Goal: Information Seeking & Learning: Learn about a topic

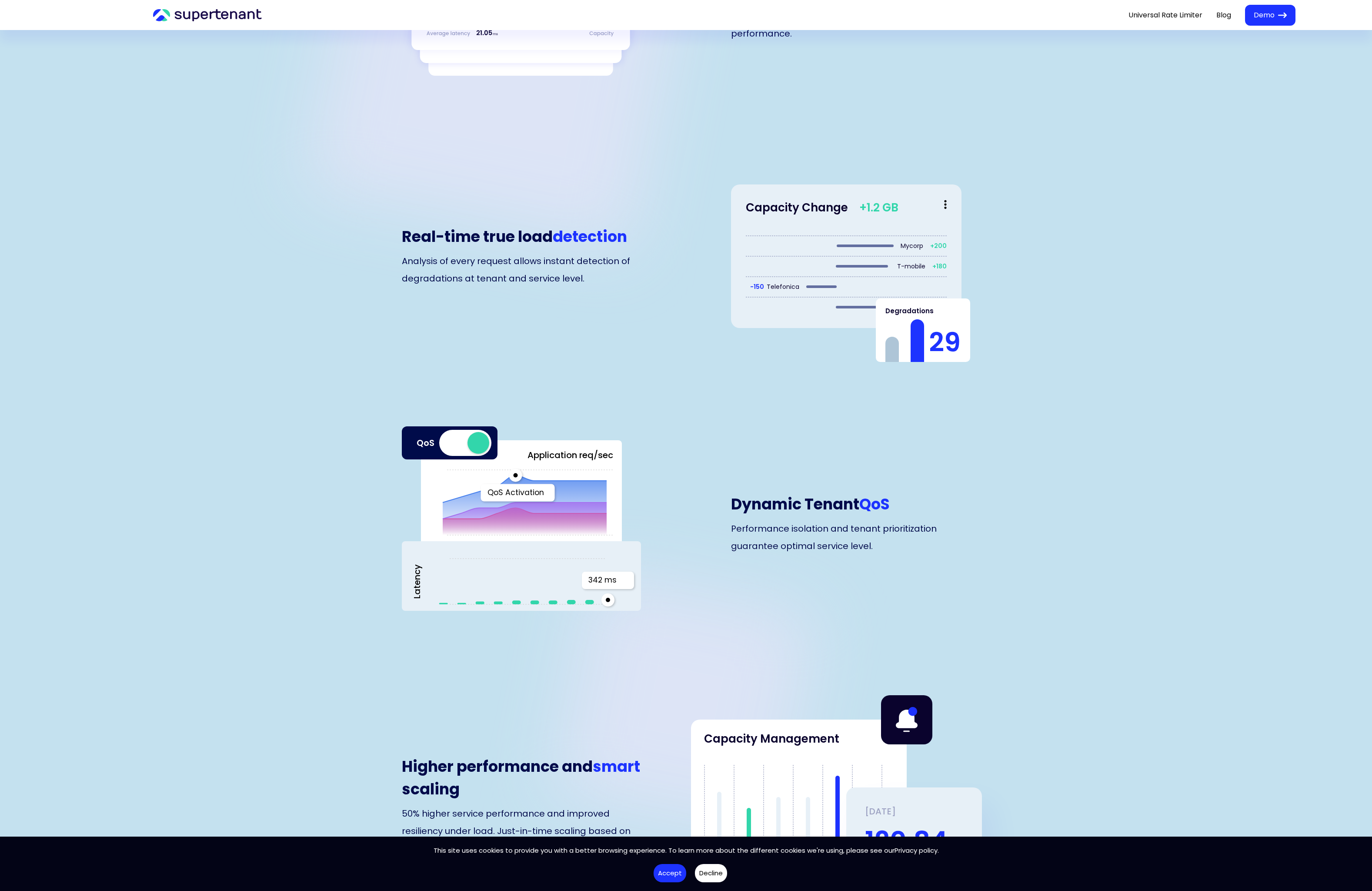
scroll to position [1715, 0]
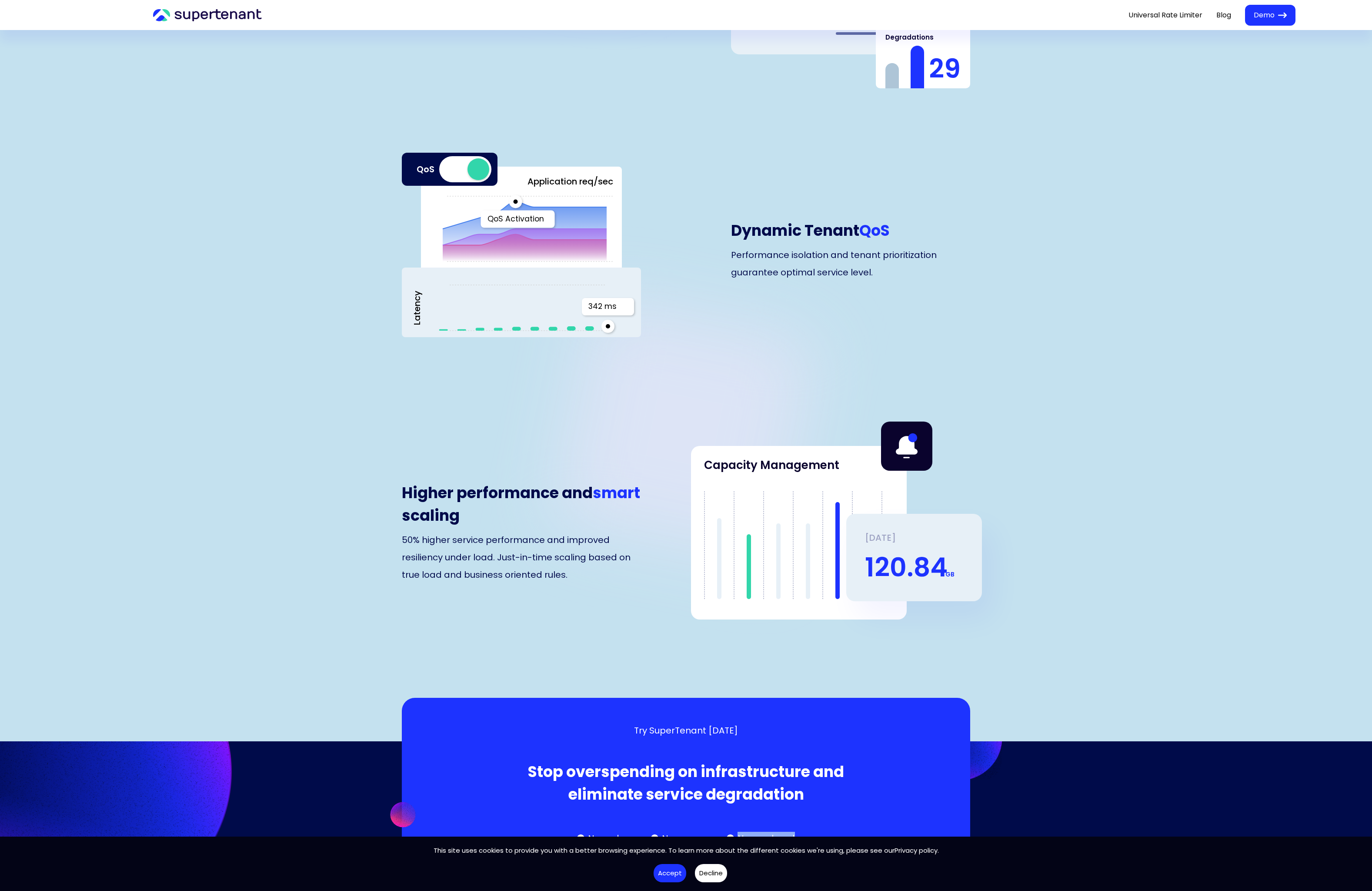
drag, startPoint x: 763, startPoint y: 786, endPoint x: 730, endPoint y: 788, distance: 33.1
click at [738, 786] on div "Try SuperTenant [DATE] Stop overspending on infrastructure and eliminate servic…" at bounding box center [686, 784] width 378 height 121
click at [255, 649] on div "Tenant-Aware observability SuperTenant light-weight Instrumentation automatical…" at bounding box center [686, 166] width 1372 height 1151
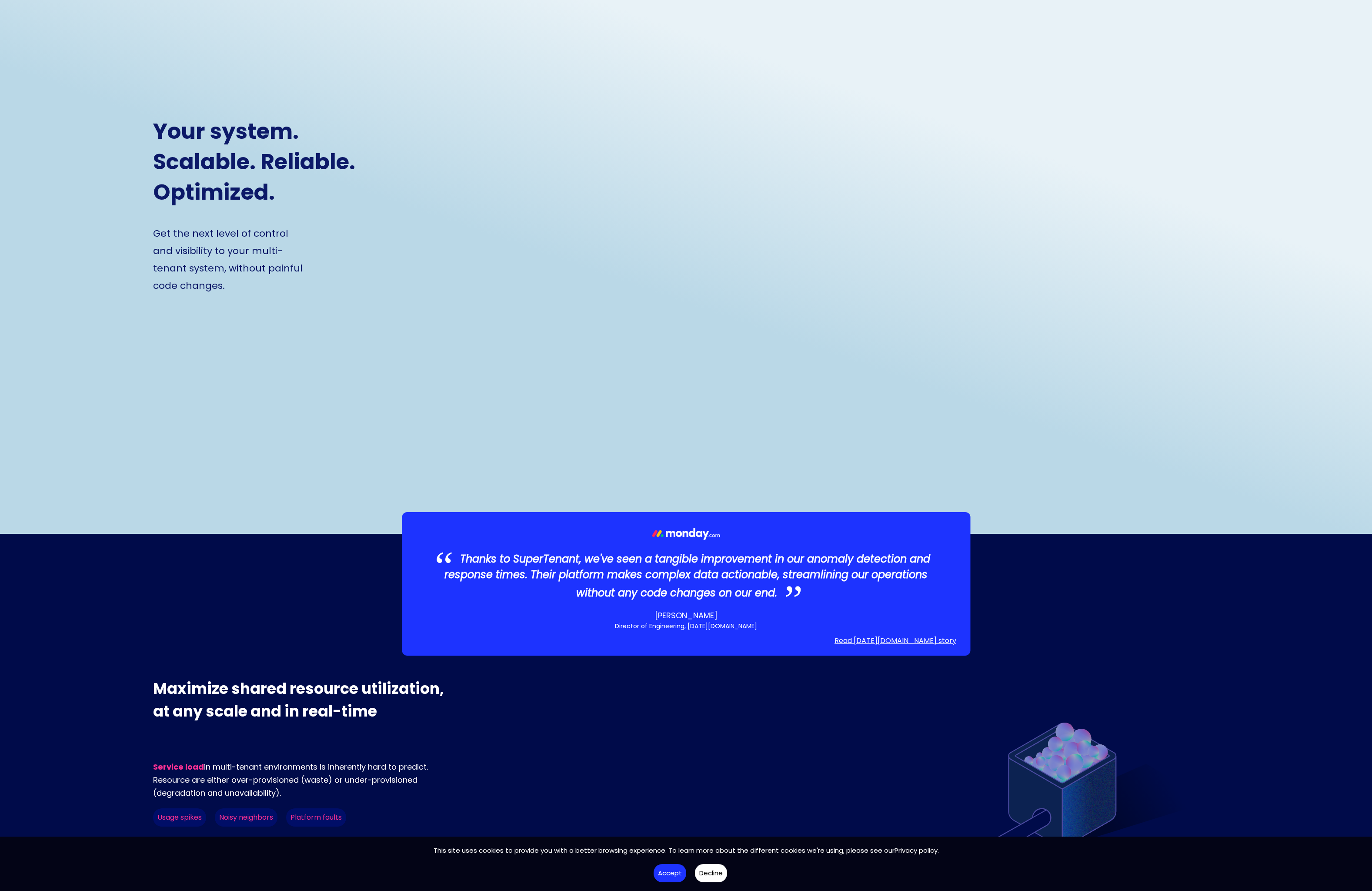
scroll to position [0, 0]
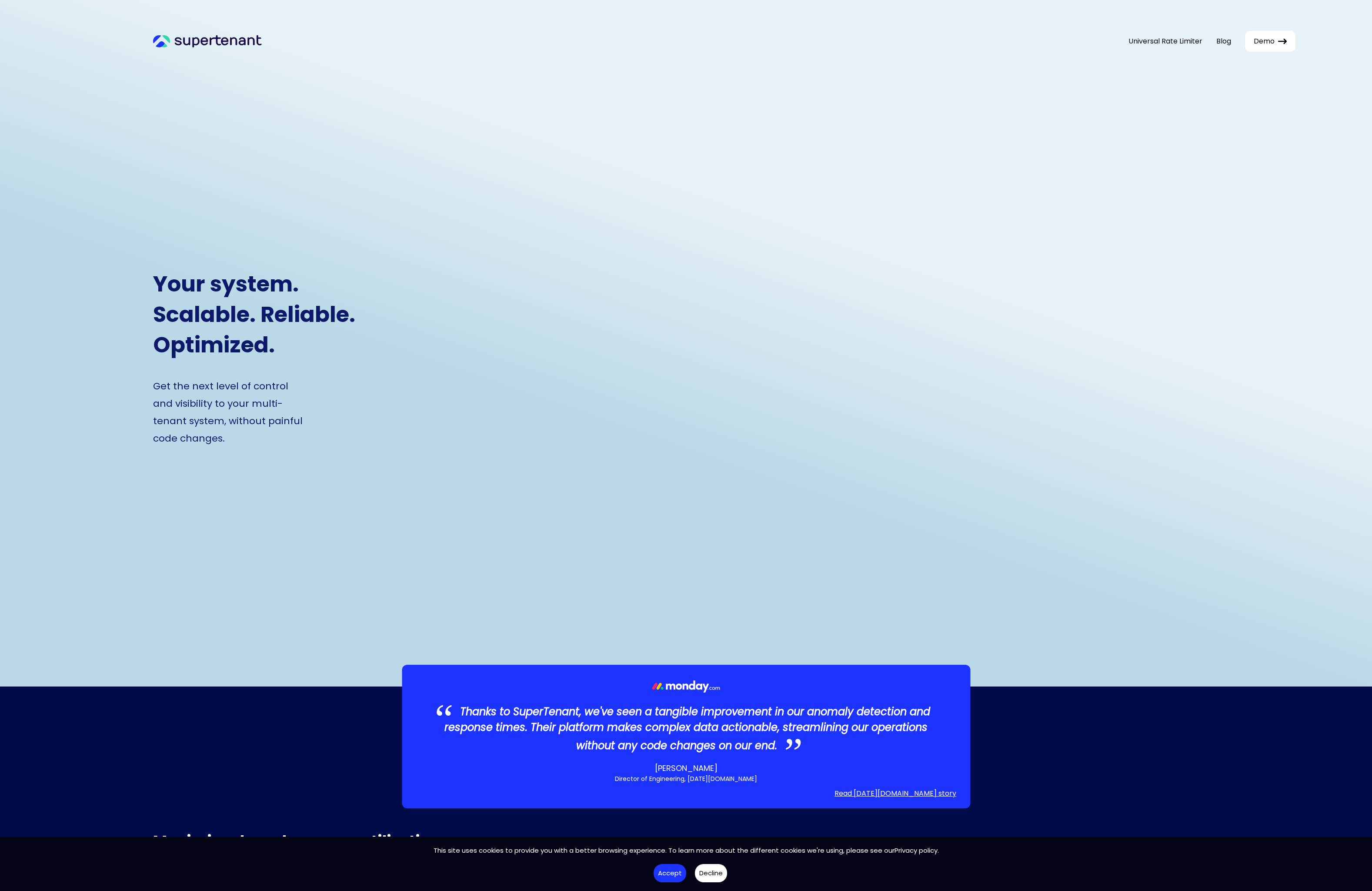
click at [1264, 39] on span "Demo" at bounding box center [1264, 42] width 21 height 11
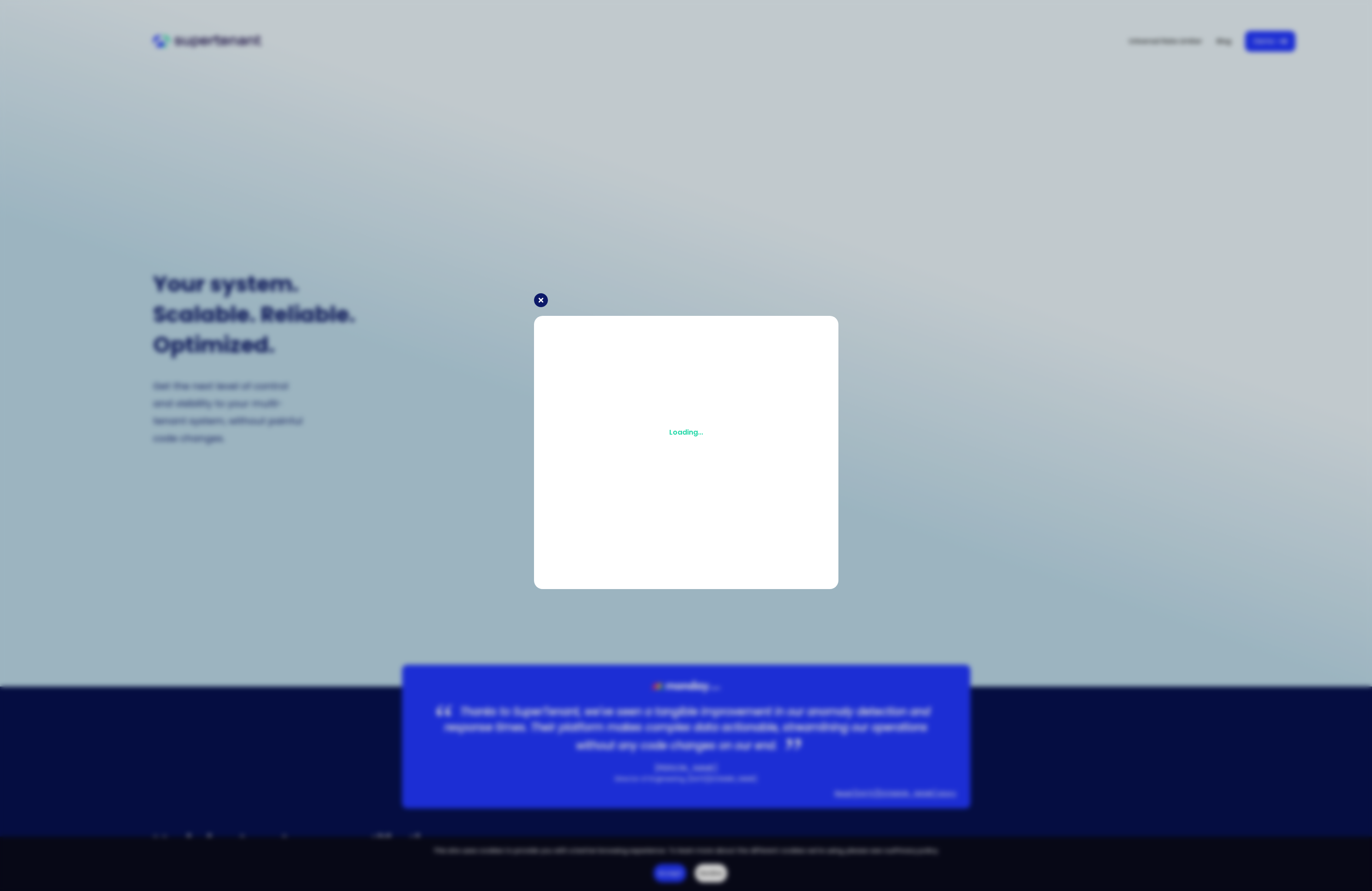
click at [688, 435] on span "Loading..." at bounding box center [687, 433] width 34 height 11
drag, startPoint x: 688, startPoint y: 435, endPoint x: 630, endPoint y: 402, distance: 66.7
click at [630, 403] on div "Loading..." at bounding box center [686, 432] width 287 height 216
drag, startPoint x: 702, startPoint y: 449, endPoint x: 724, endPoint y: 453, distance: 22.4
click at [718, 453] on div "Loading..." at bounding box center [686, 432] width 287 height 216
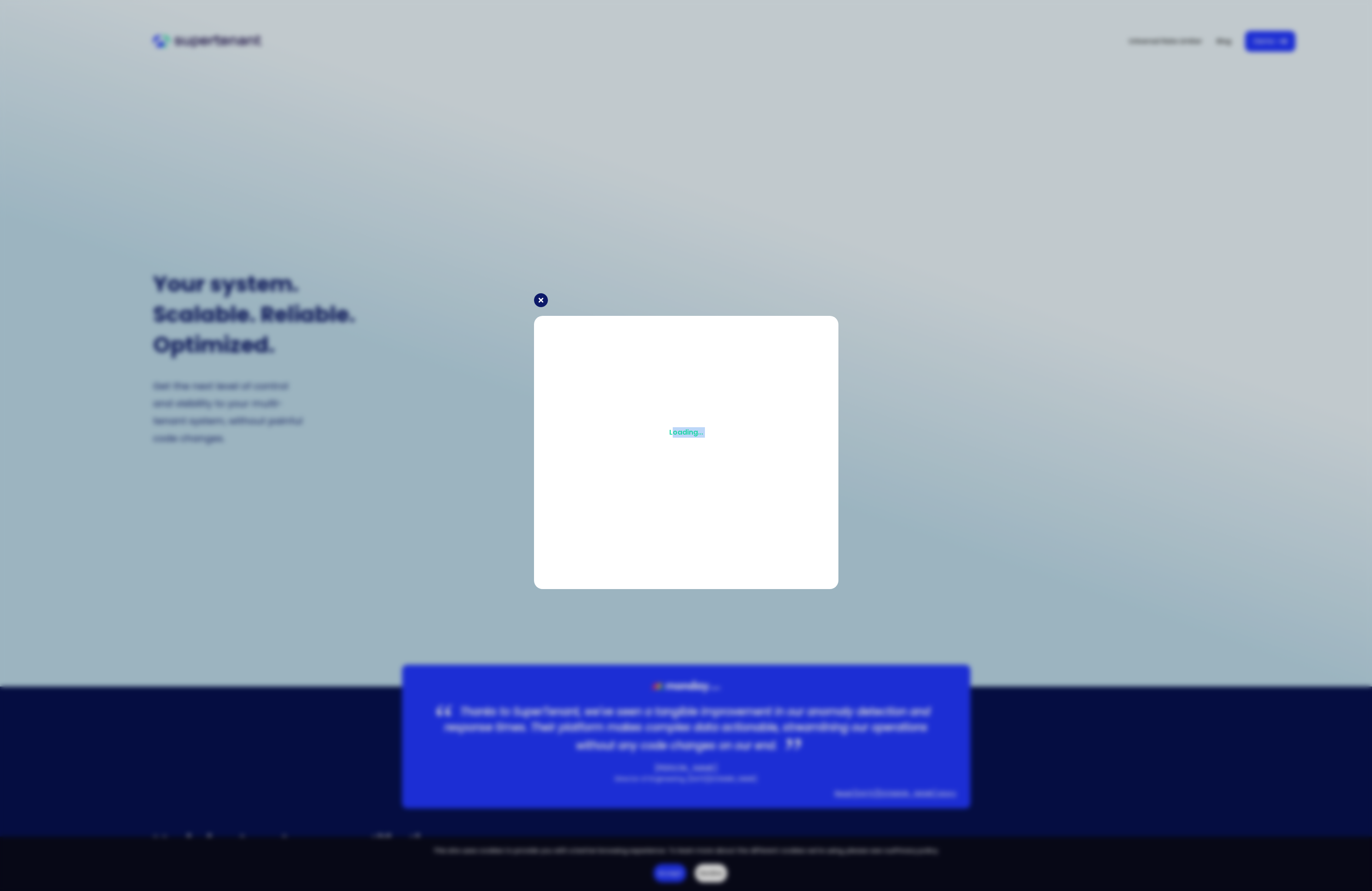
click at [728, 450] on div "Loading..." at bounding box center [686, 432] width 287 height 216
drag, startPoint x: 718, startPoint y: 442, endPoint x: 640, endPoint y: 419, distance: 81.3
click at [640, 419] on div "Loading..." at bounding box center [686, 432] width 287 height 216
click at [701, 435] on span "Loading..." at bounding box center [687, 433] width 34 height 11
drag, startPoint x: 701, startPoint y: 435, endPoint x: 642, endPoint y: 421, distance: 60.6
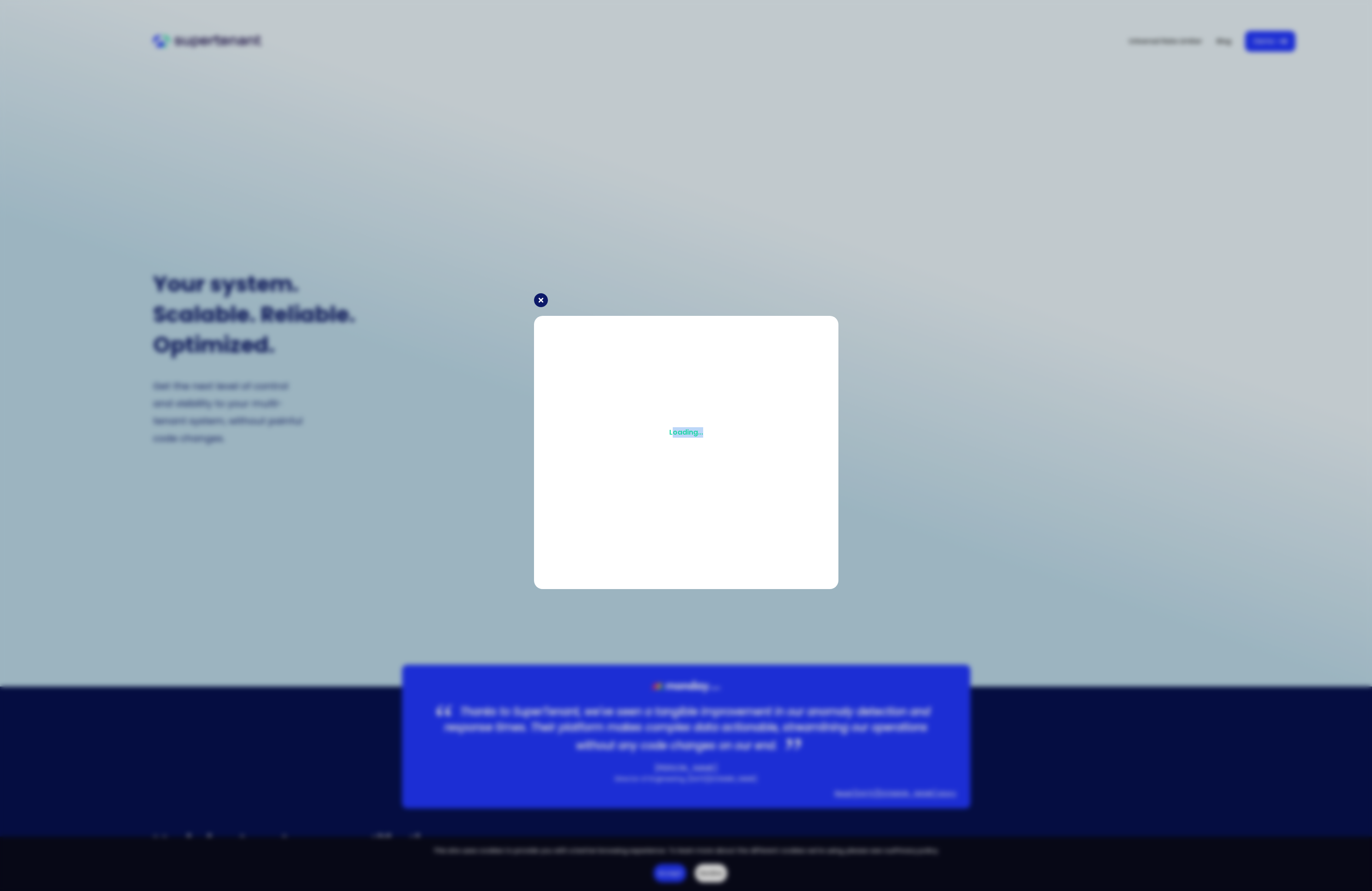
click at [642, 421] on div "Loading..." at bounding box center [686, 432] width 287 height 216
click at [730, 435] on div "Loading..." at bounding box center [686, 432] width 287 height 216
click at [527, 290] on div "Loading..." at bounding box center [686, 446] width 1372 height 891
click at [537, 298] on icon at bounding box center [541, 300] width 14 height 14
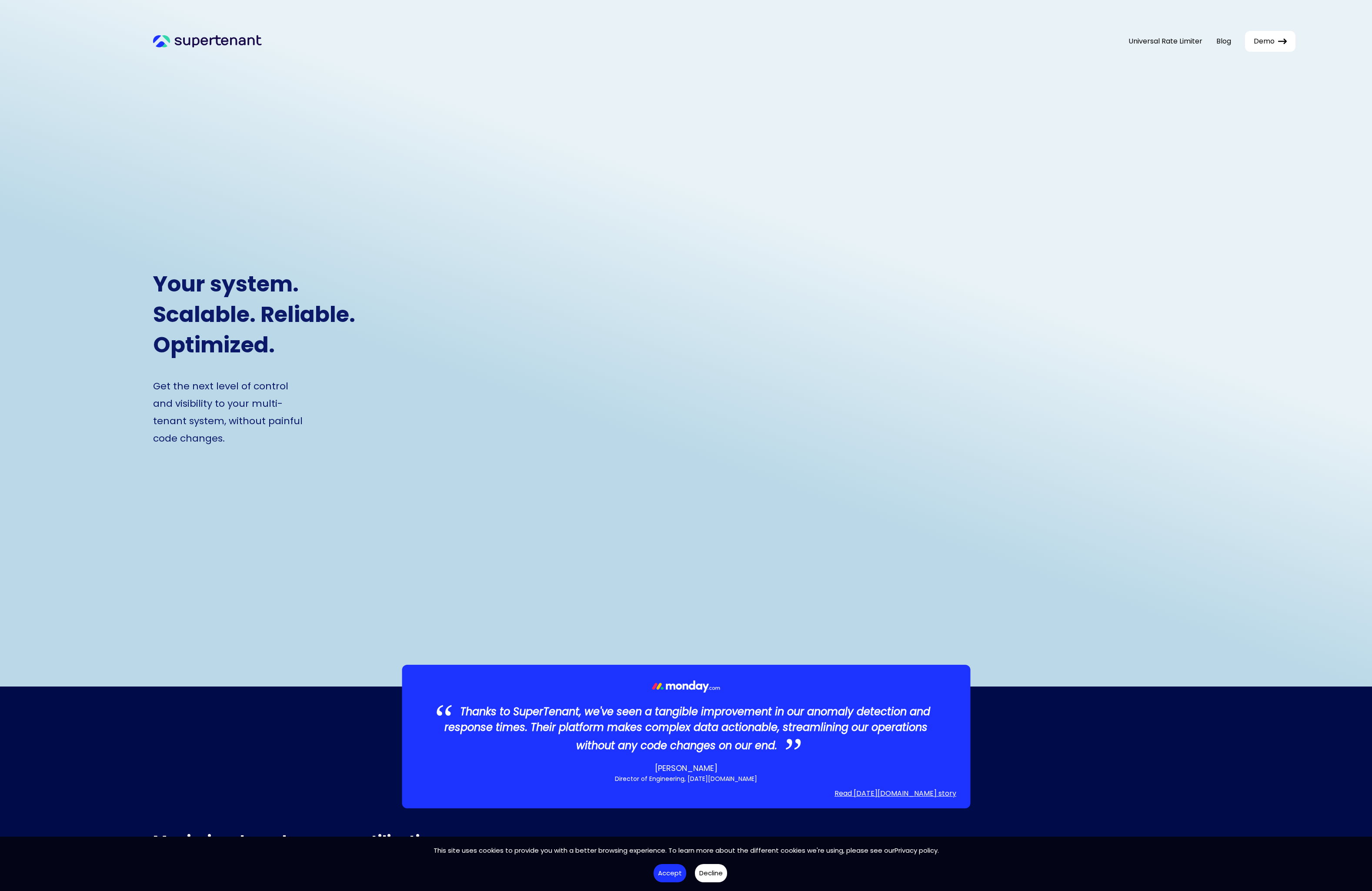
click at [1264, 43] on span "Demo" at bounding box center [1264, 42] width 21 height 11
click at [1229, 41] on link "Blog" at bounding box center [1224, 41] width 15 height 10
click at [1182, 38] on link "Universal Rate Limiter" at bounding box center [1165, 42] width 74 height 11
click at [176, 44] on icon at bounding box center [178, 41] width 6 height 8
click at [1219, 42] on link "Blog" at bounding box center [1224, 41] width 15 height 10
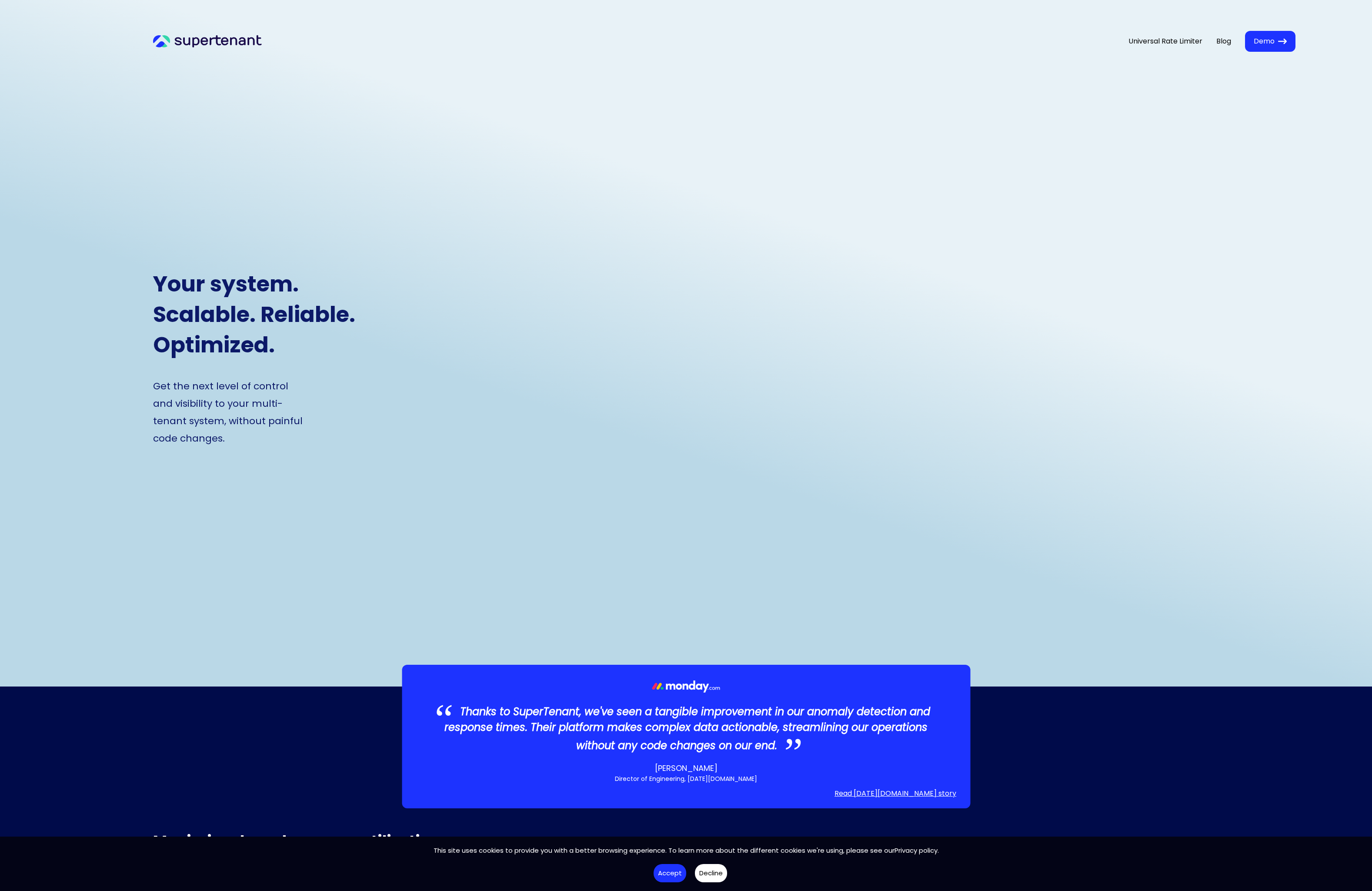
click at [185, 33] on div at bounding box center [207, 40] width 109 height 15
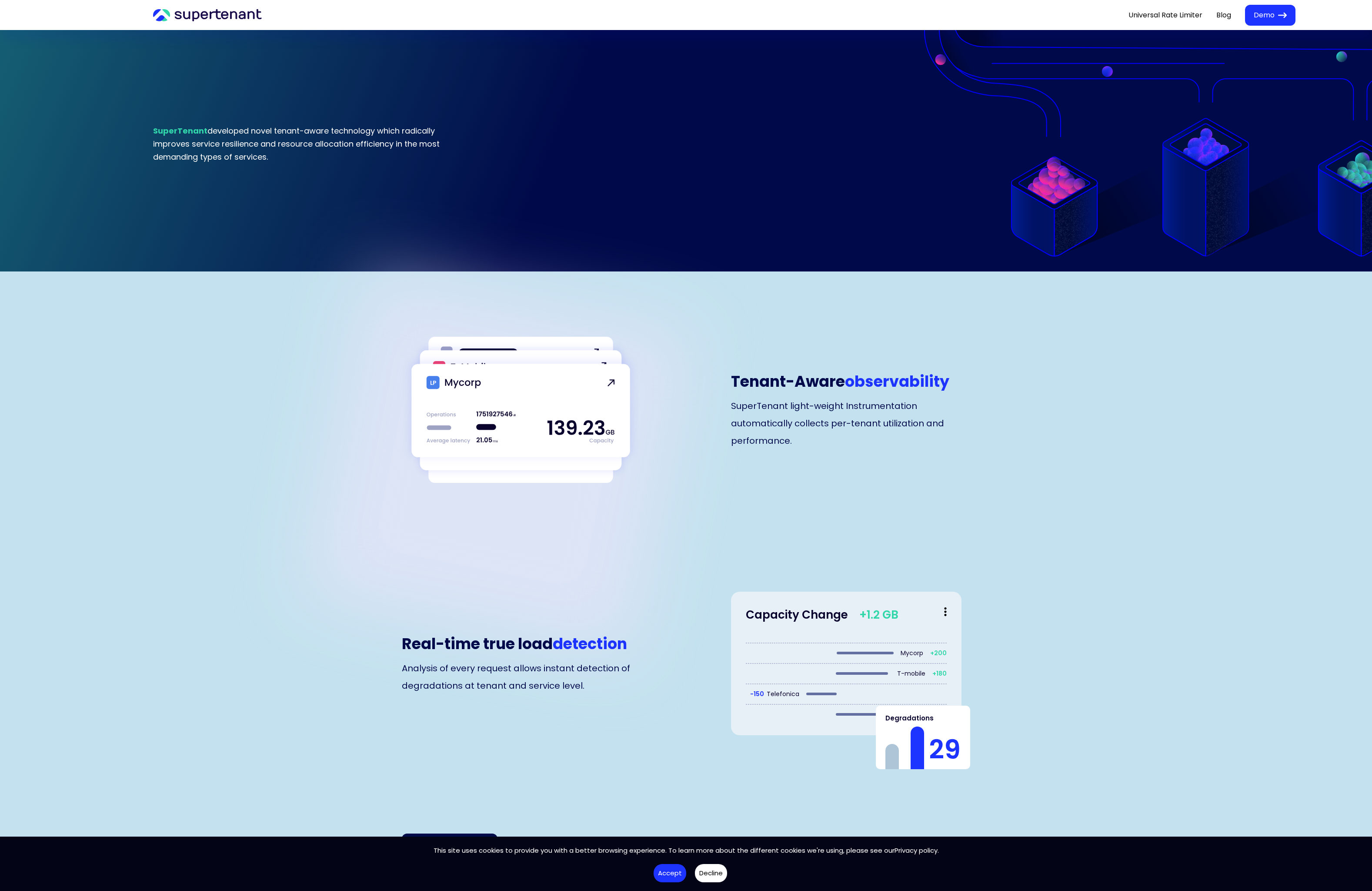
scroll to position [1715, 0]
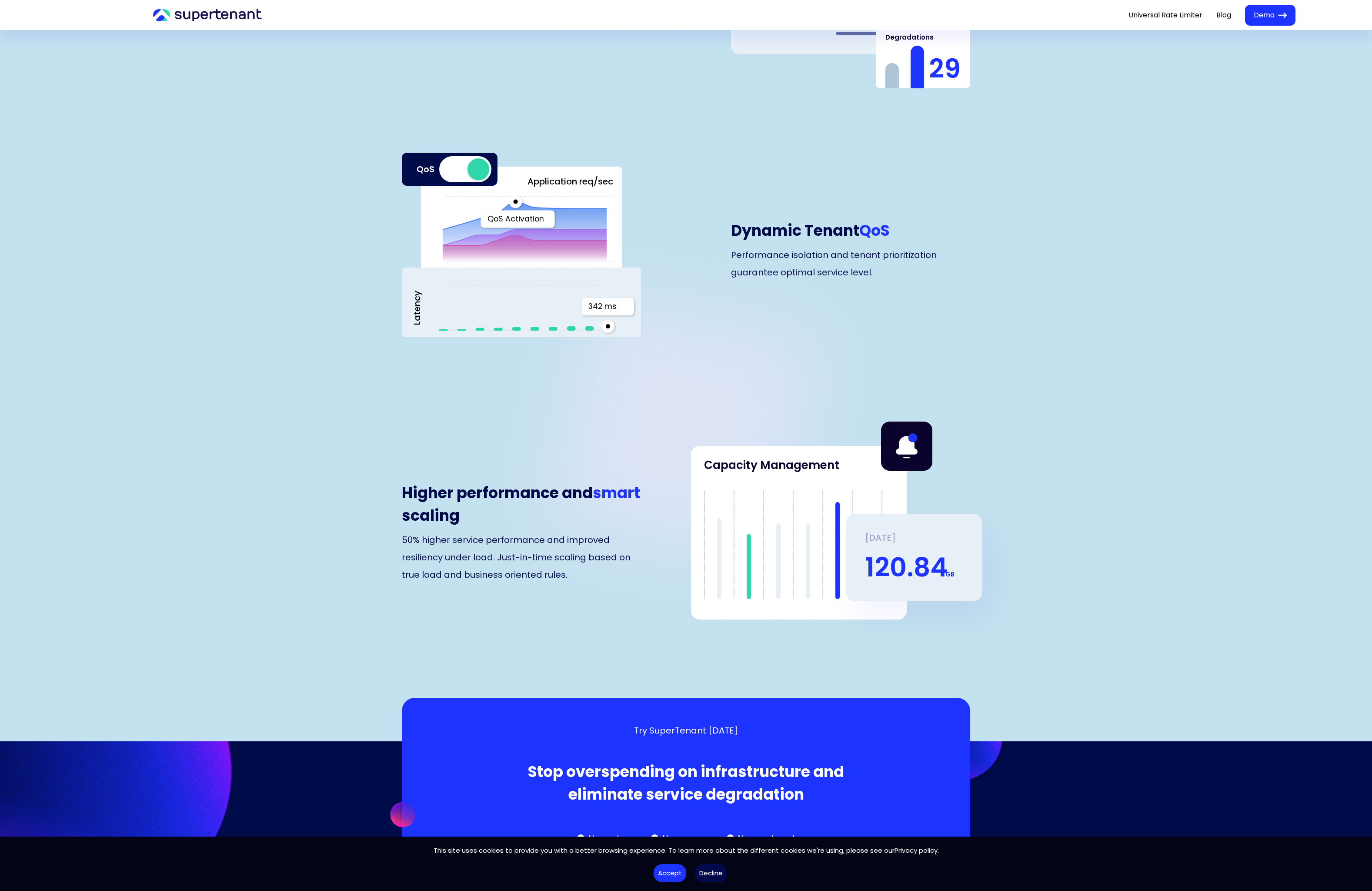
click at [707, 880] on button "Decline" at bounding box center [711, 873] width 32 height 19
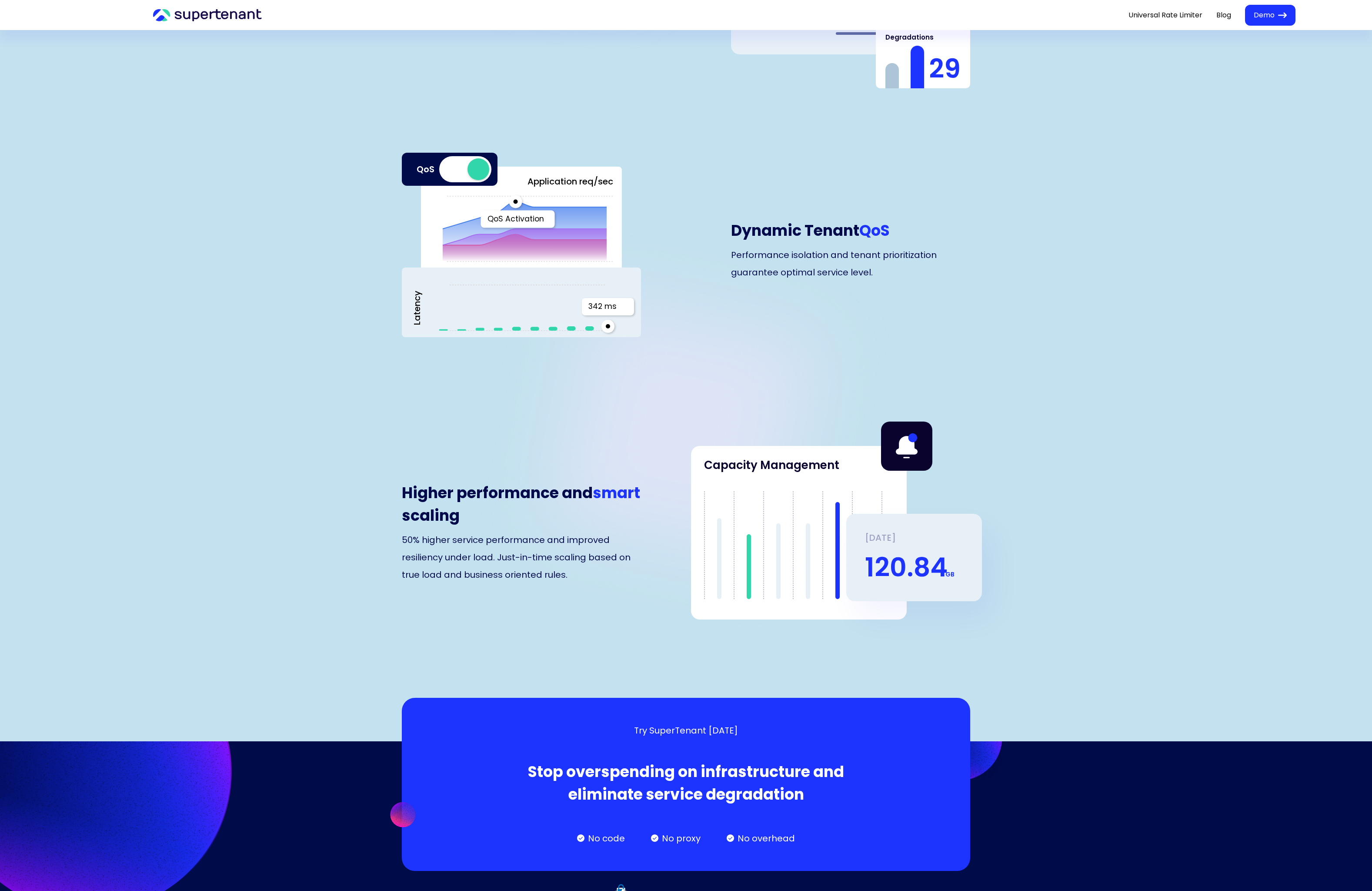
click at [653, 724] on div "Try SuperTenant [DATE] Stop overspending on infrastructure and eliminate servic…" at bounding box center [686, 784] width 378 height 121
click at [700, 724] on p "Try SuperTenant [DATE]" at bounding box center [685, 731] width 104 height 13
drag, startPoint x: 703, startPoint y: 682, endPoint x: 709, endPoint y: 727, distance: 45.4
click at [705, 724] on div "Try SuperTenant [DATE] Stop overspending on infrastructure and eliminate servic…" at bounding box center [686, 784] width 378 height 121
drag, startPoint x: 706, startPoint y: 761, endPoint x: 703, endPoint y: 767, distance: 6.7
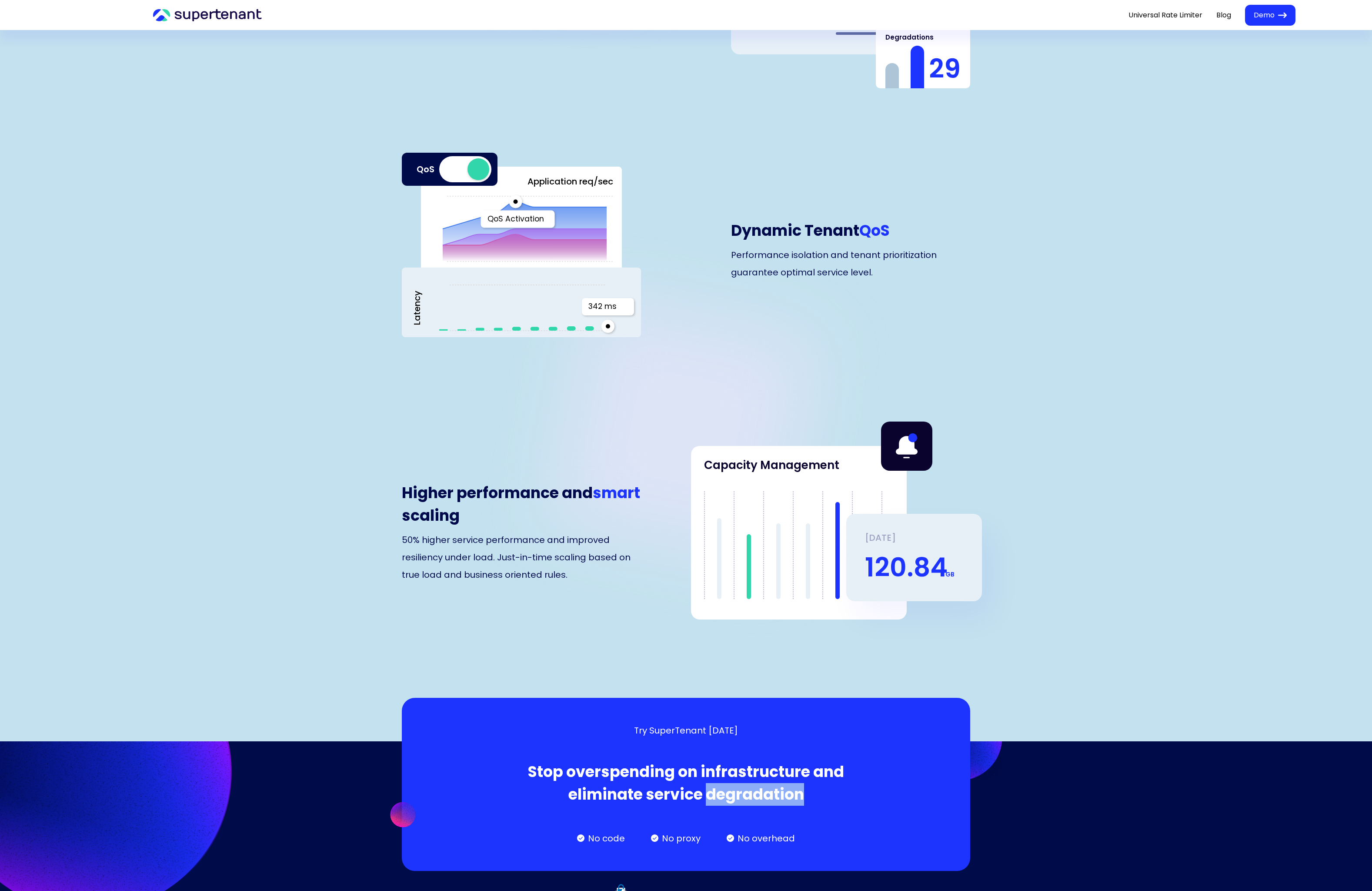
click at [703, 767] on div "Try SuperTenant [DATE] Stop overspending on infrastructure and eliminate servic…" at bounding box center [686, 784] width 378 height 121
click at [581, 754] on div "Try SuperTenant [DATE] Stop overspending on infrastructure and eliminate servic…" at bounding box center [686, 784] width 378 height 121
drag, startPoint x: 469, startPoint y: 426, endPoint x: 551, endPoint y: 519, distance: 124.0
click at [469, 446] on div "Higher performance and smart scaling 50% higher service performance and improve…" at bounding box center [685, 533] width 568 height 174
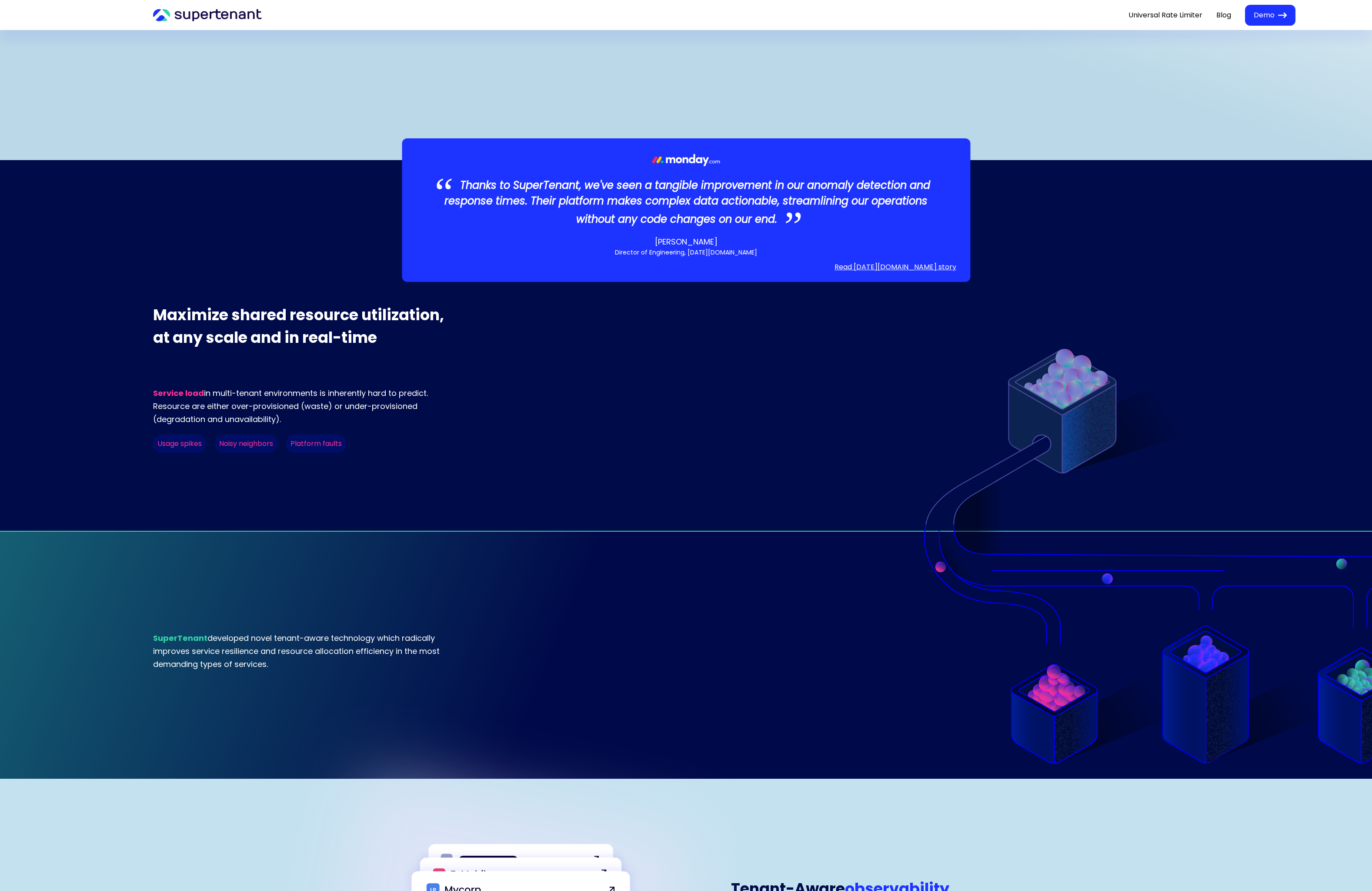
scroll to position [124, 0]
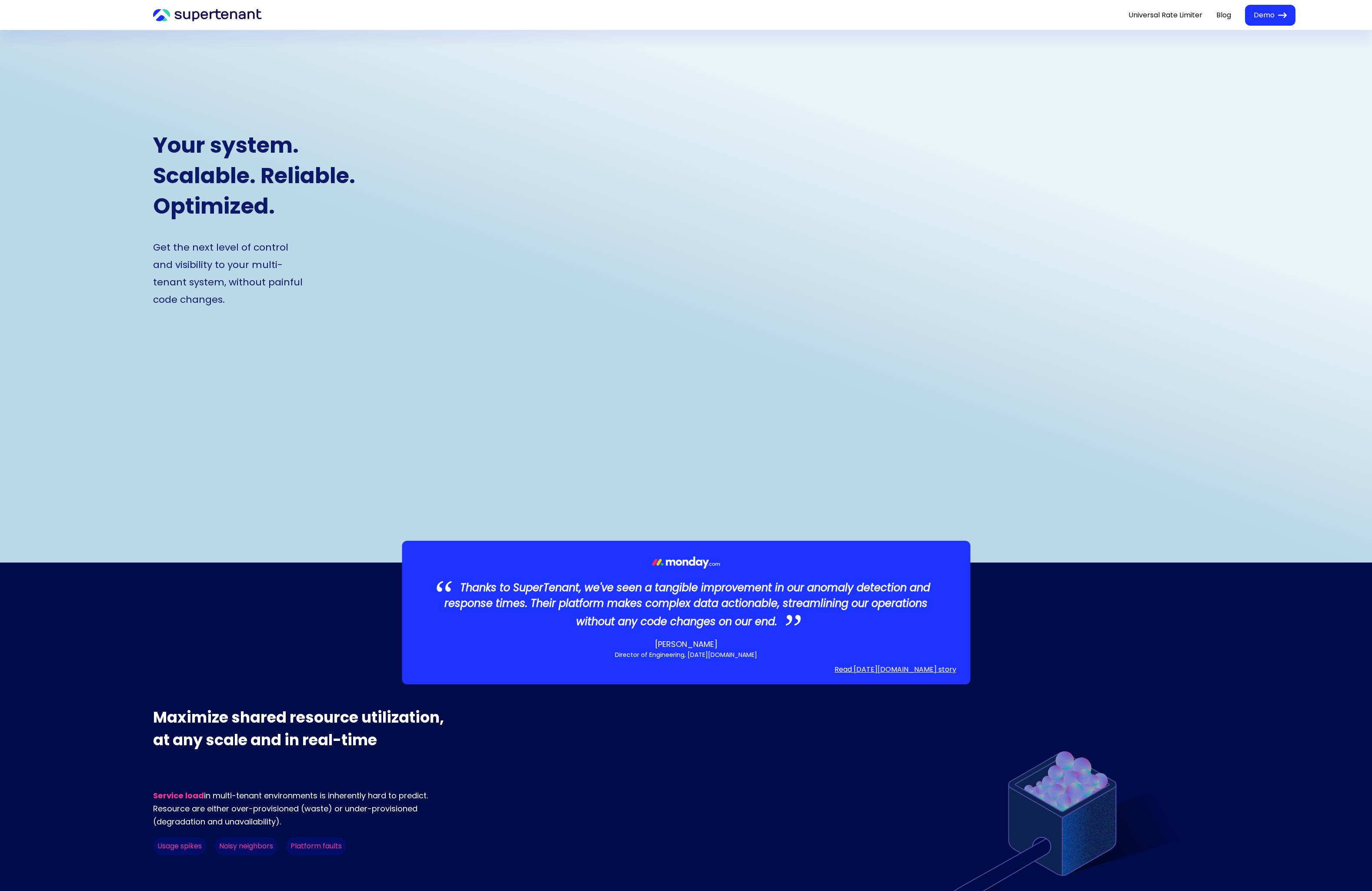
click at [677, 577] on h3 "Thanks to SuperTenant, we've seen a tangible improvement in our anomaly detecti…" at bounding box center [685, 603] width 568 height 52
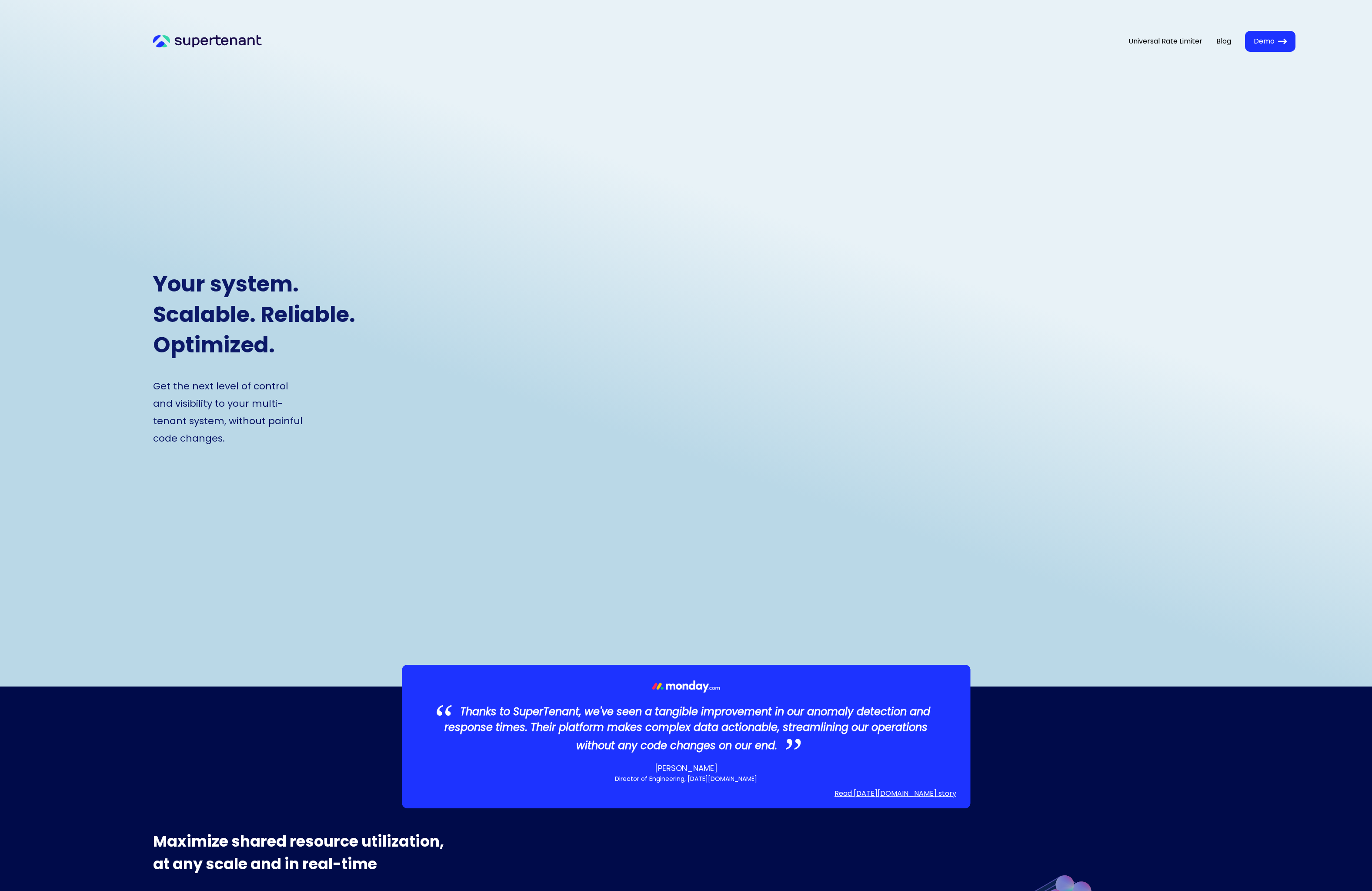
scroll to position [5, 0]
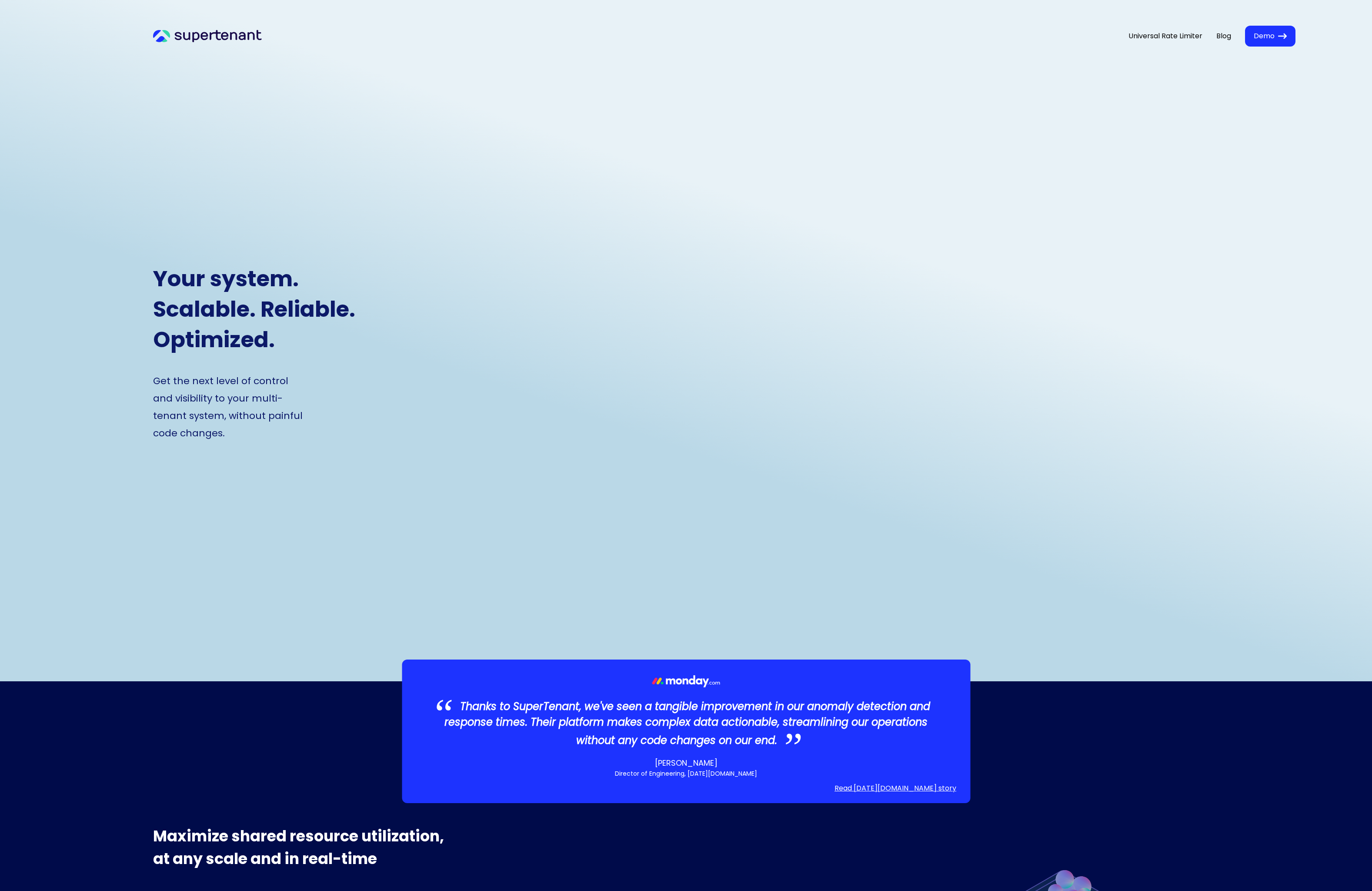
click at [231, 31] on icon at bounding box center [207, 36] width 109 height 13
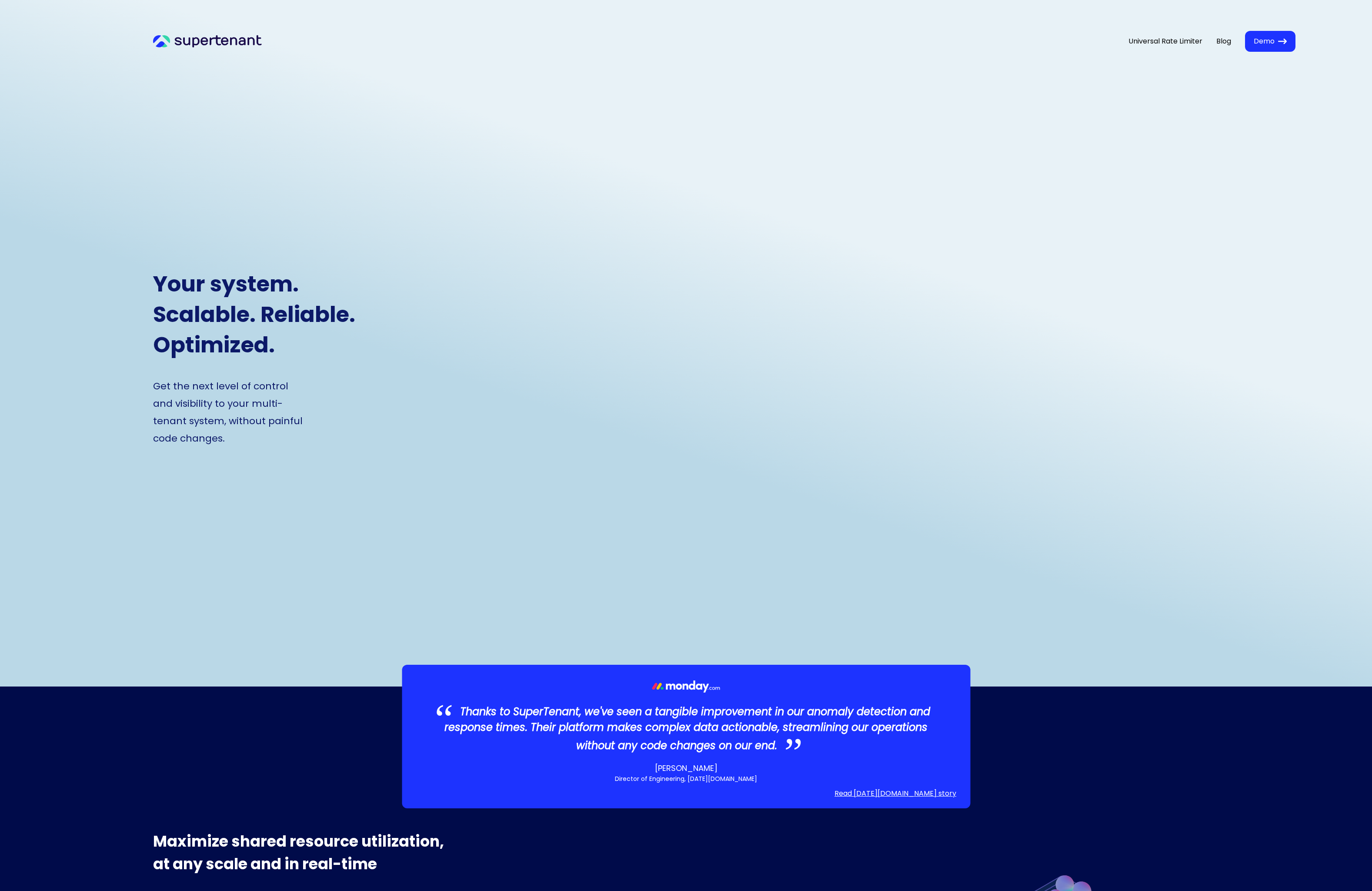
click at [1144, 39] on link "Universal Rate Limiter" at bounding box center [1165, 42] width 74 height 11
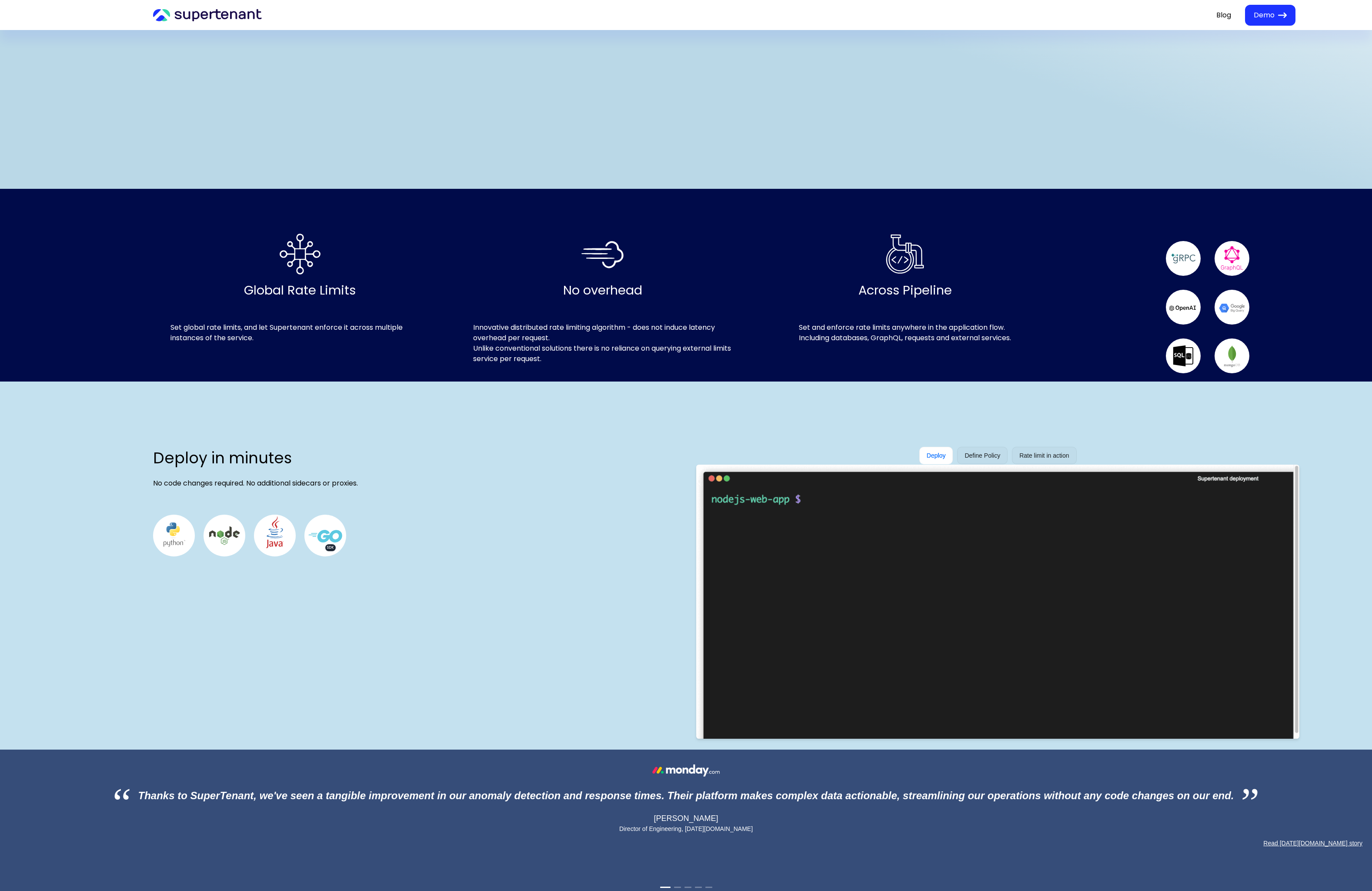
scroll to position [754, 0]
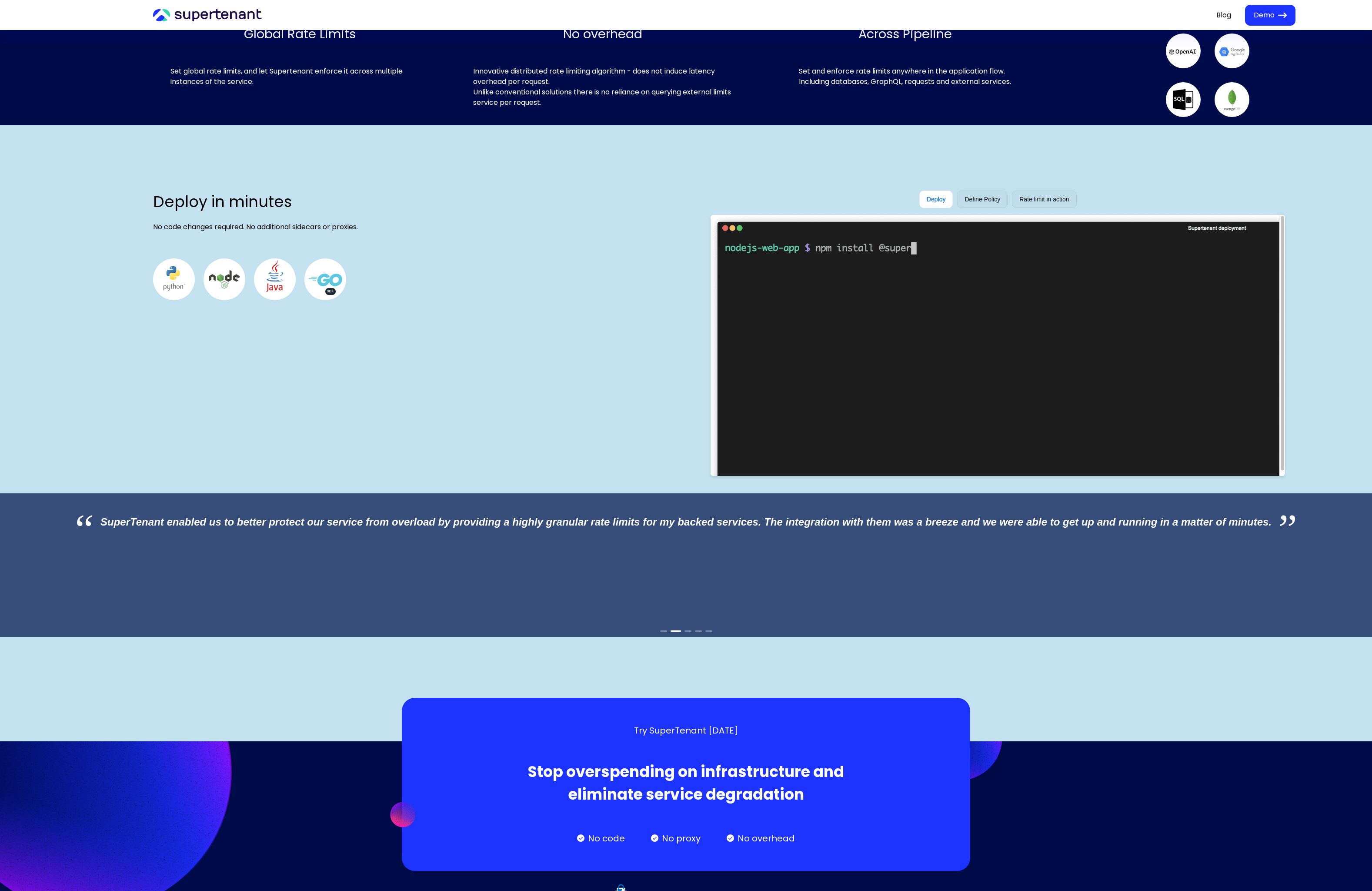
click at [989, 138] on div "Deploy in minutes No code changes required. No additional sidecars or proxies. …" at bounding box center [686, 433] width 1372 height 616
click at [989, 195] on div "Define Policy" at bounding box center [982, 199] width 36 height 10
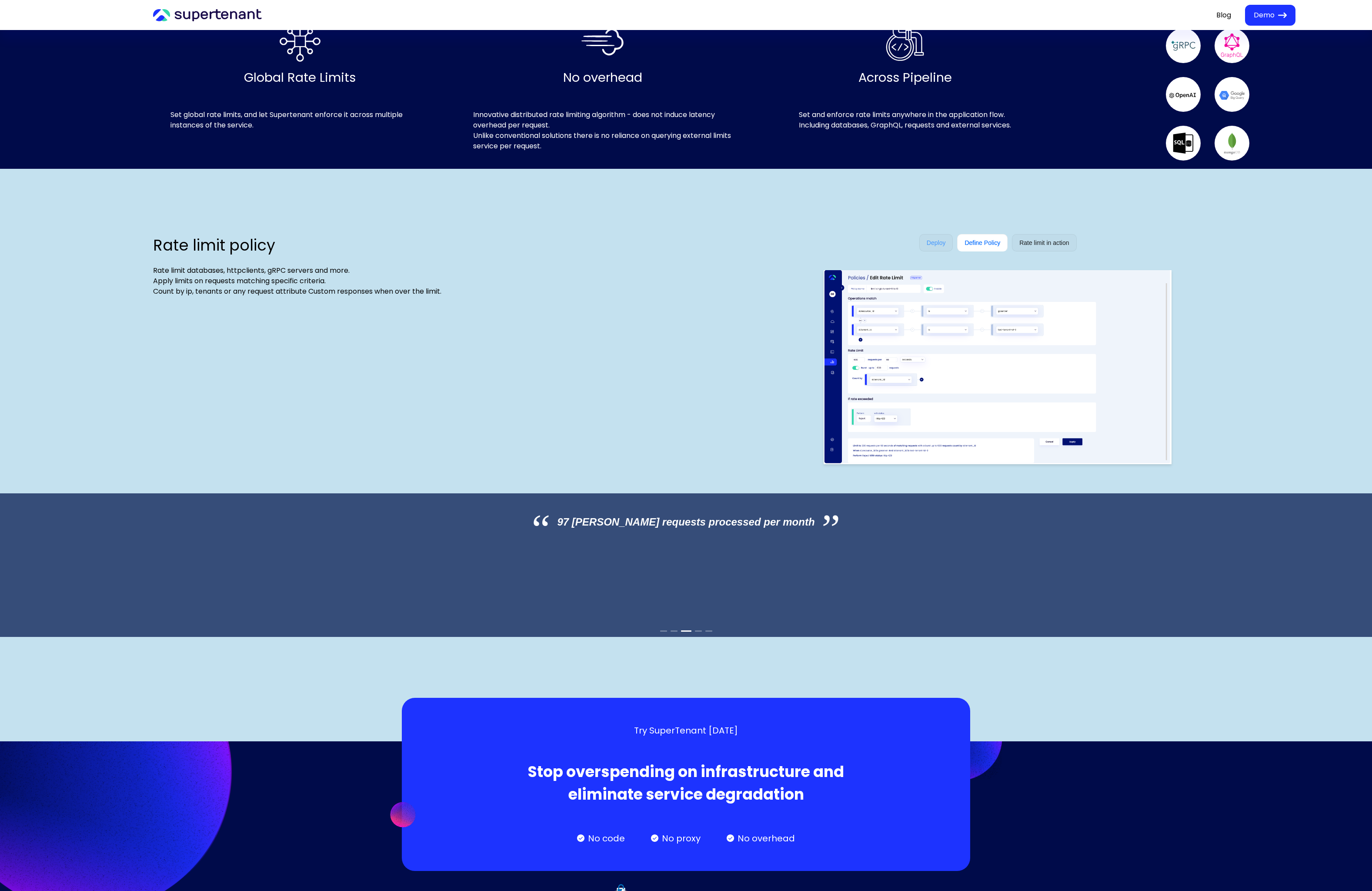
click at [941, 234] on div "Deploy" at bounding box center [936, 242] width 34 height 18
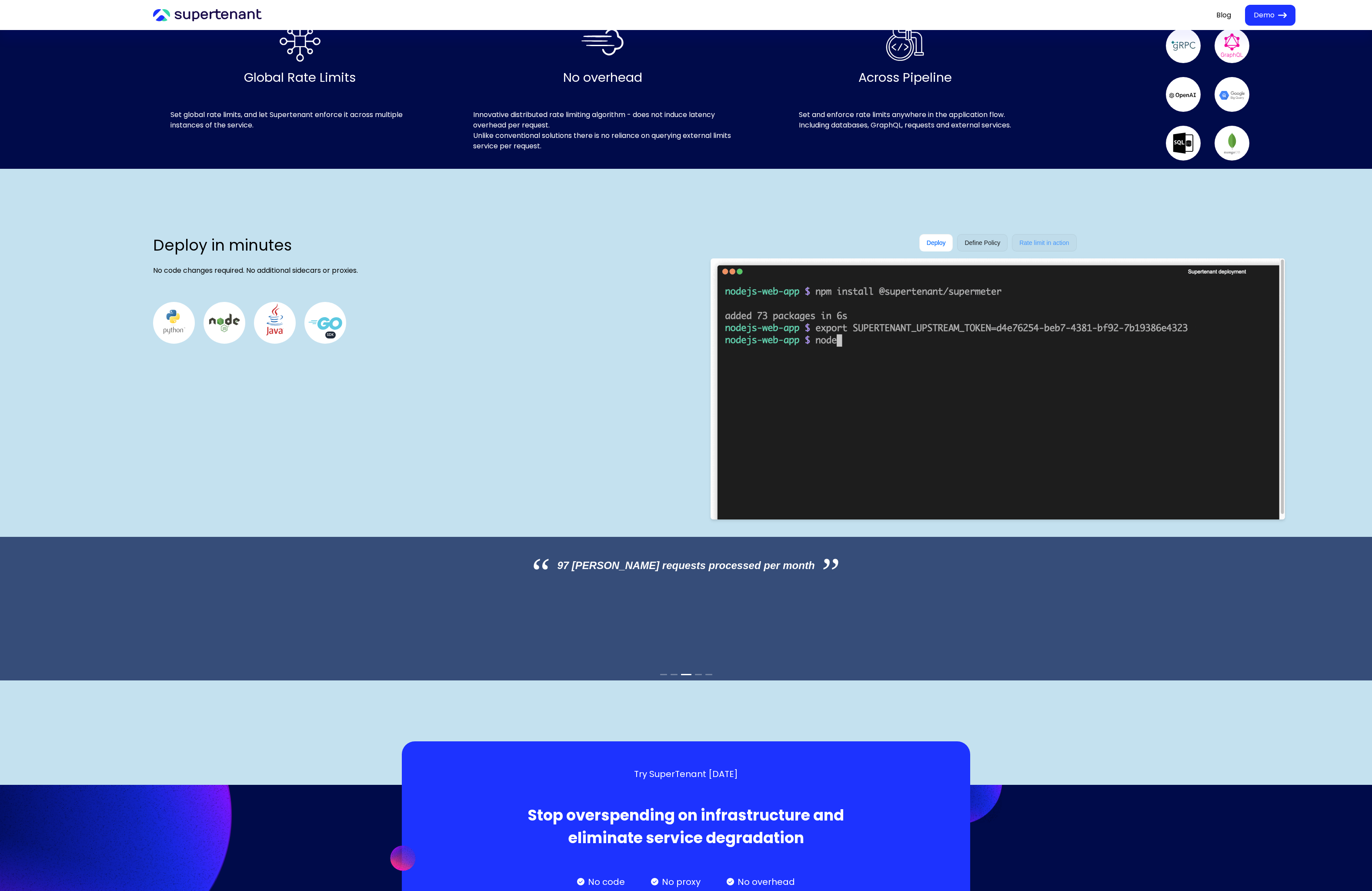
click at [1065, 234] on div "Rate limit in action" at bounding box center [1044, 242] width 64 height 18
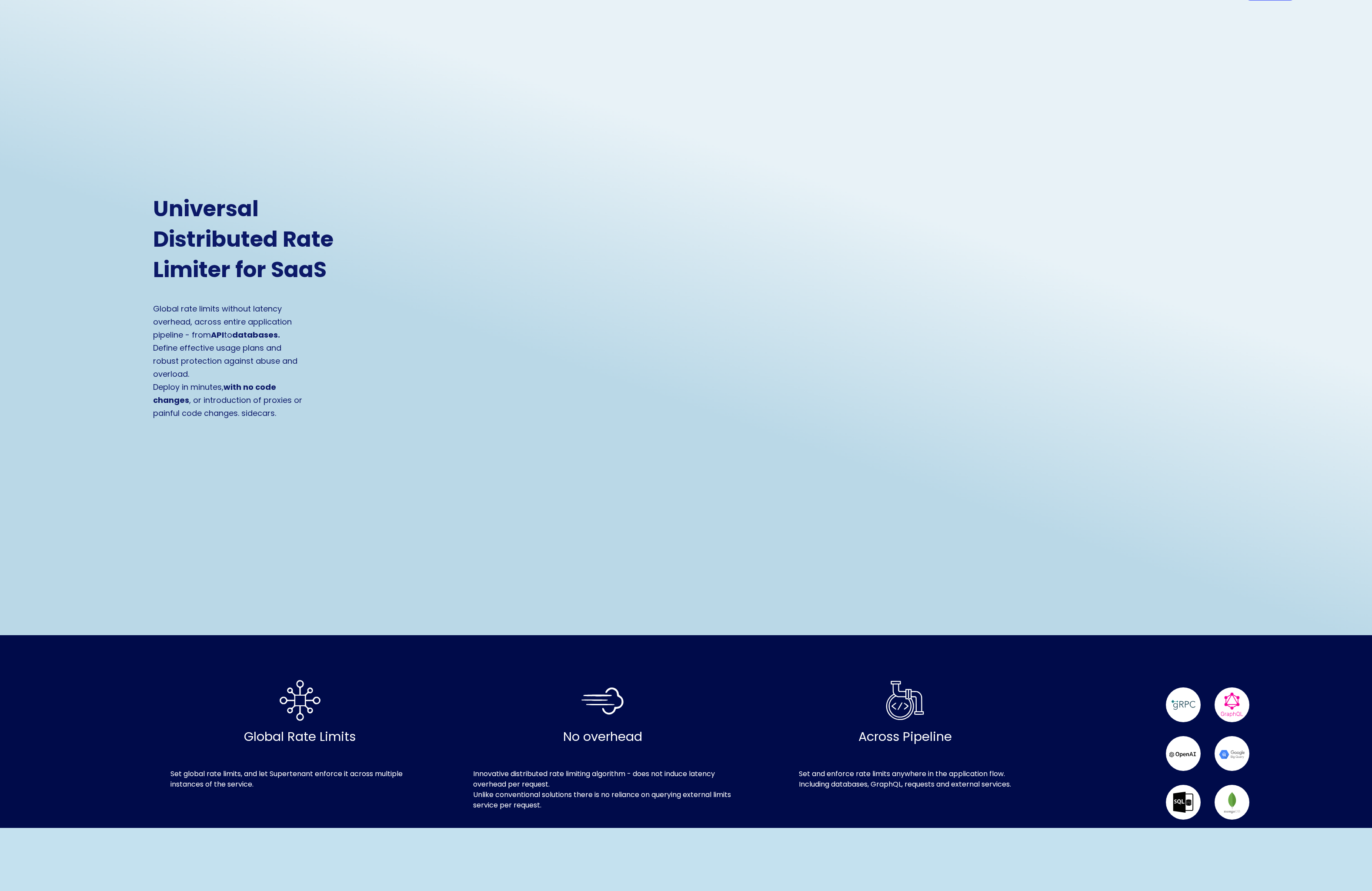
scroll to position [0, 0]
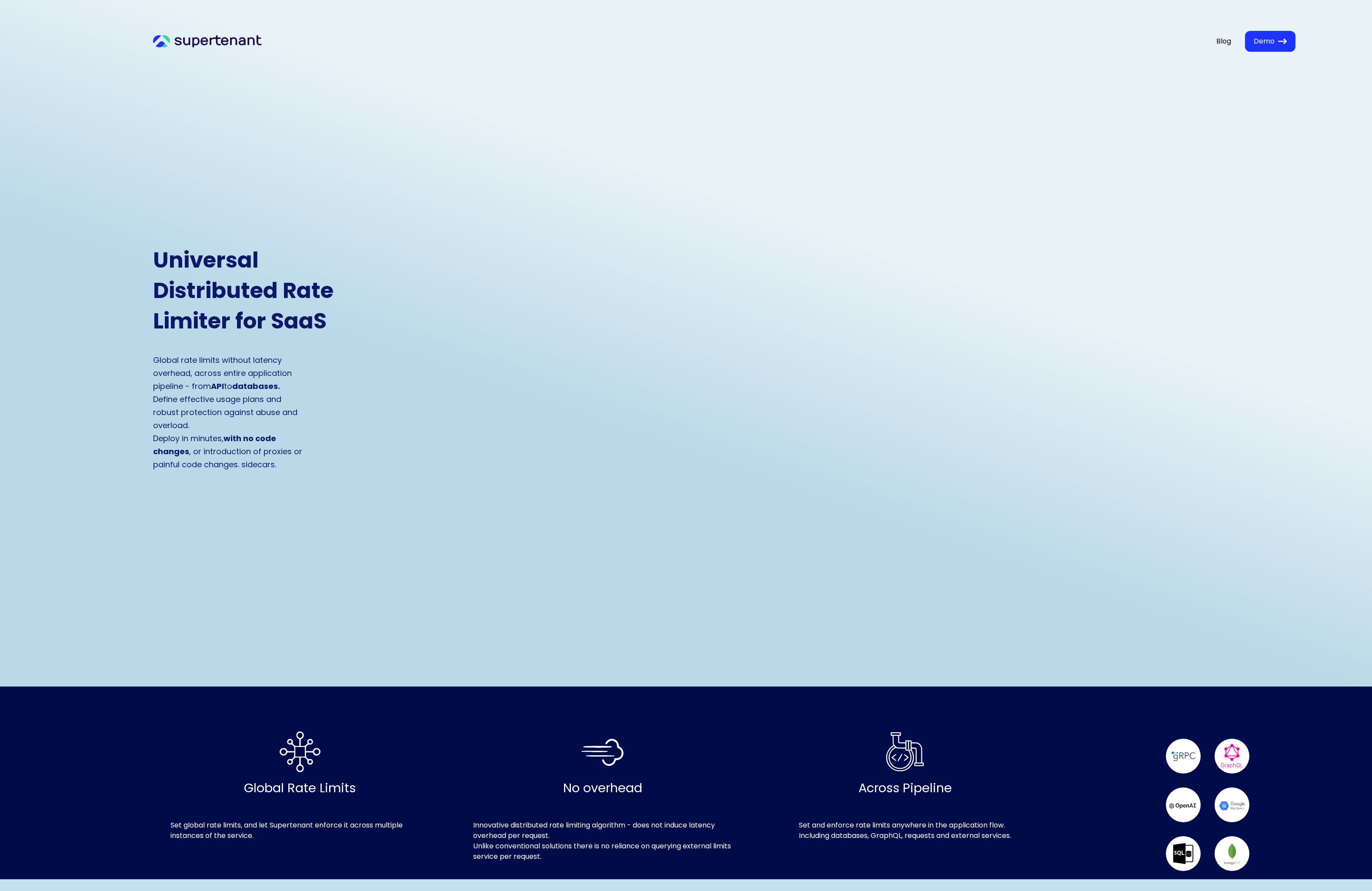
click at [1262, 53] on div "Blog Demo" at bounding box center [1256, 41] width 79 height 30
click at [1269, 46] on span "Demo" at bounding box center [1264, 42] width 21 height 11
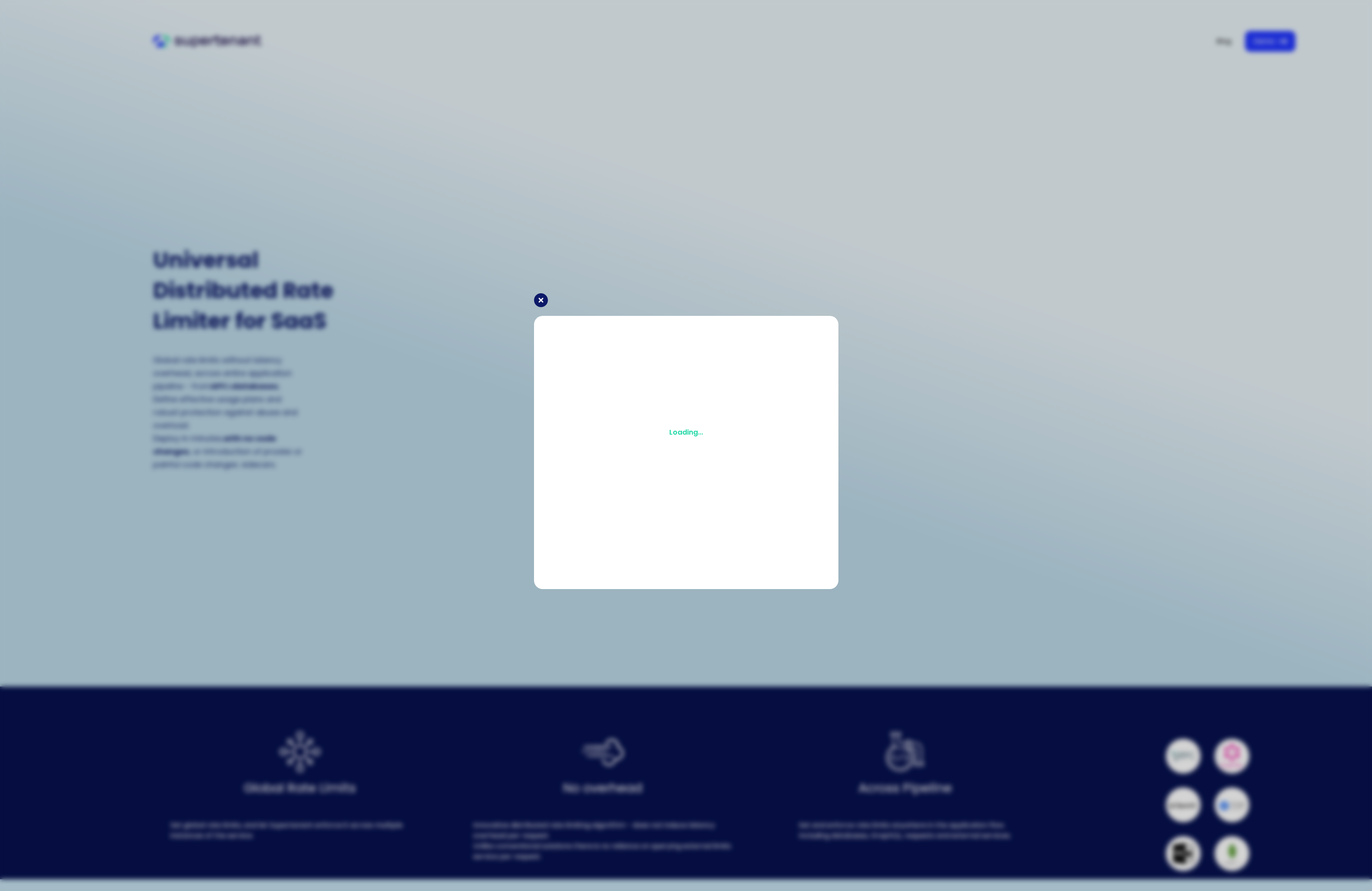
click at [802, 179] on div "Loading..." at bounding box center [686, 446] width 1372 height 891
drag, startPoint x: 804, startPoint y: 176, endPoint x: 761, endPoint y: 209, distance: 54.2
click at [791, 189] on div "Loading..." at bounding box center [686, 446] width 1372 height 891
click at [537, 300] on icon at bounding box center [541, 300] width 14 height 14
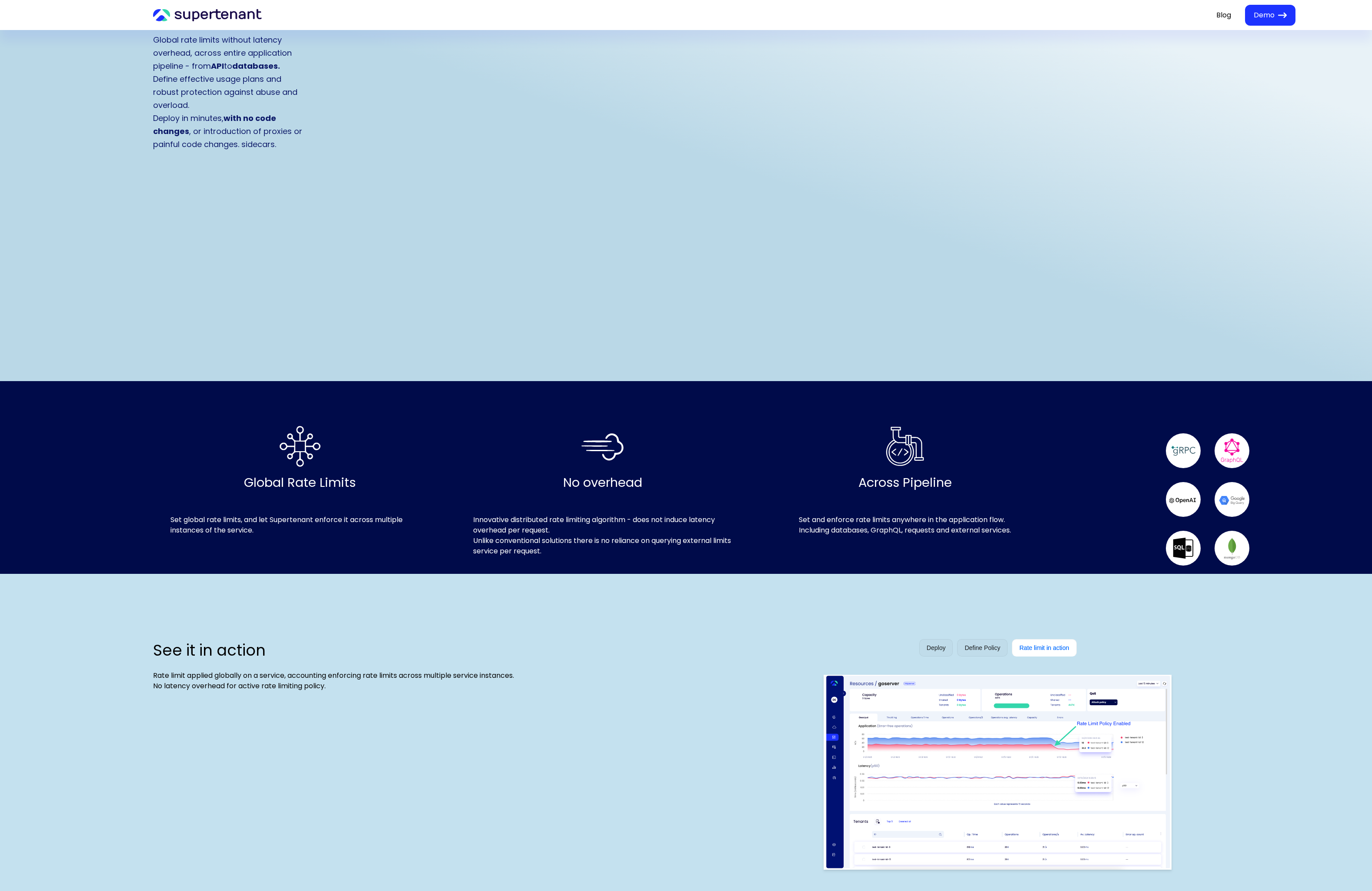
scroll to position [710, 0]
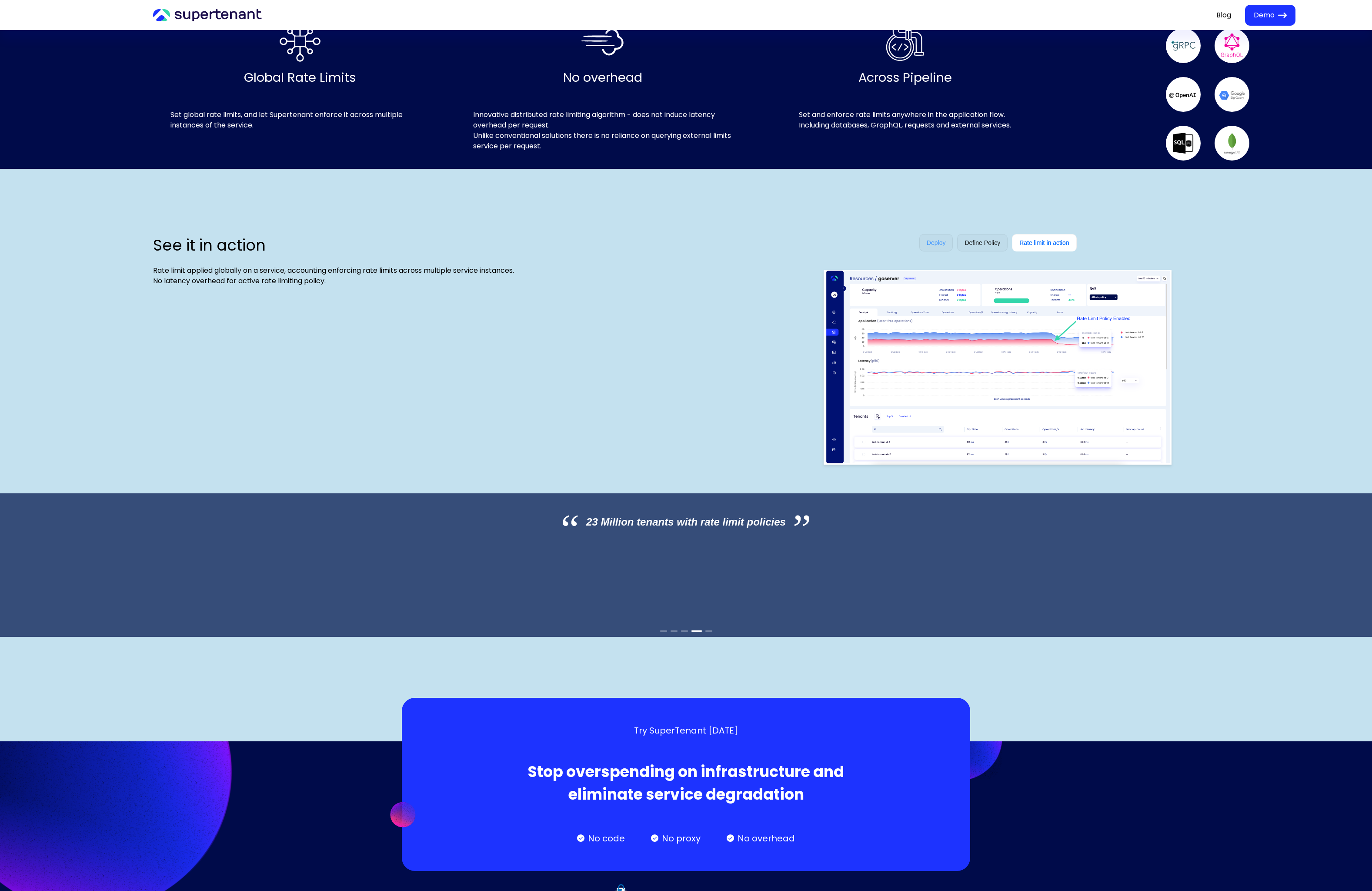
click at [949, 234] on div "Deploy" at bounding box center [936, 242] width 34 height 18
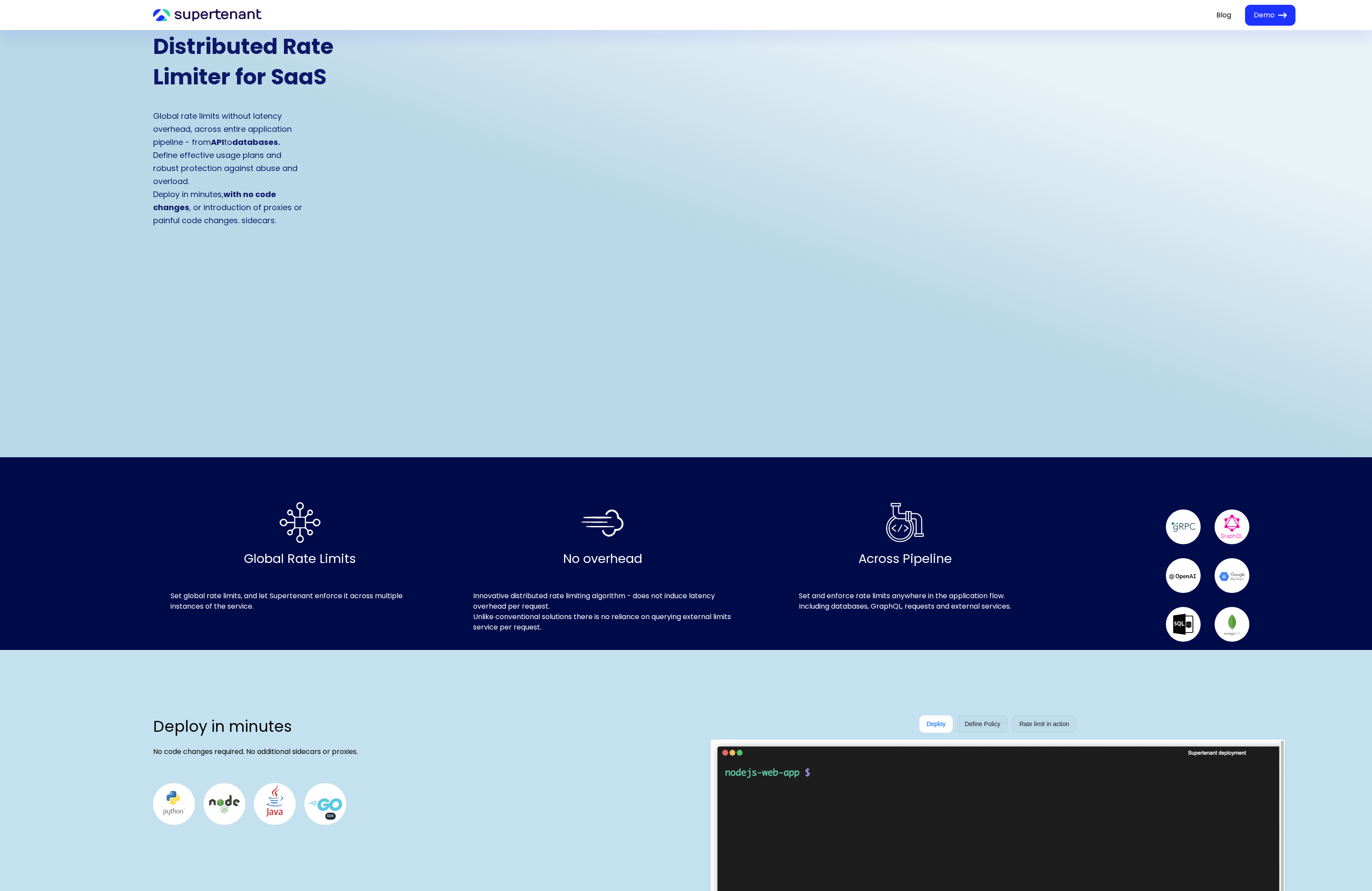
scroll to position [0, 0]
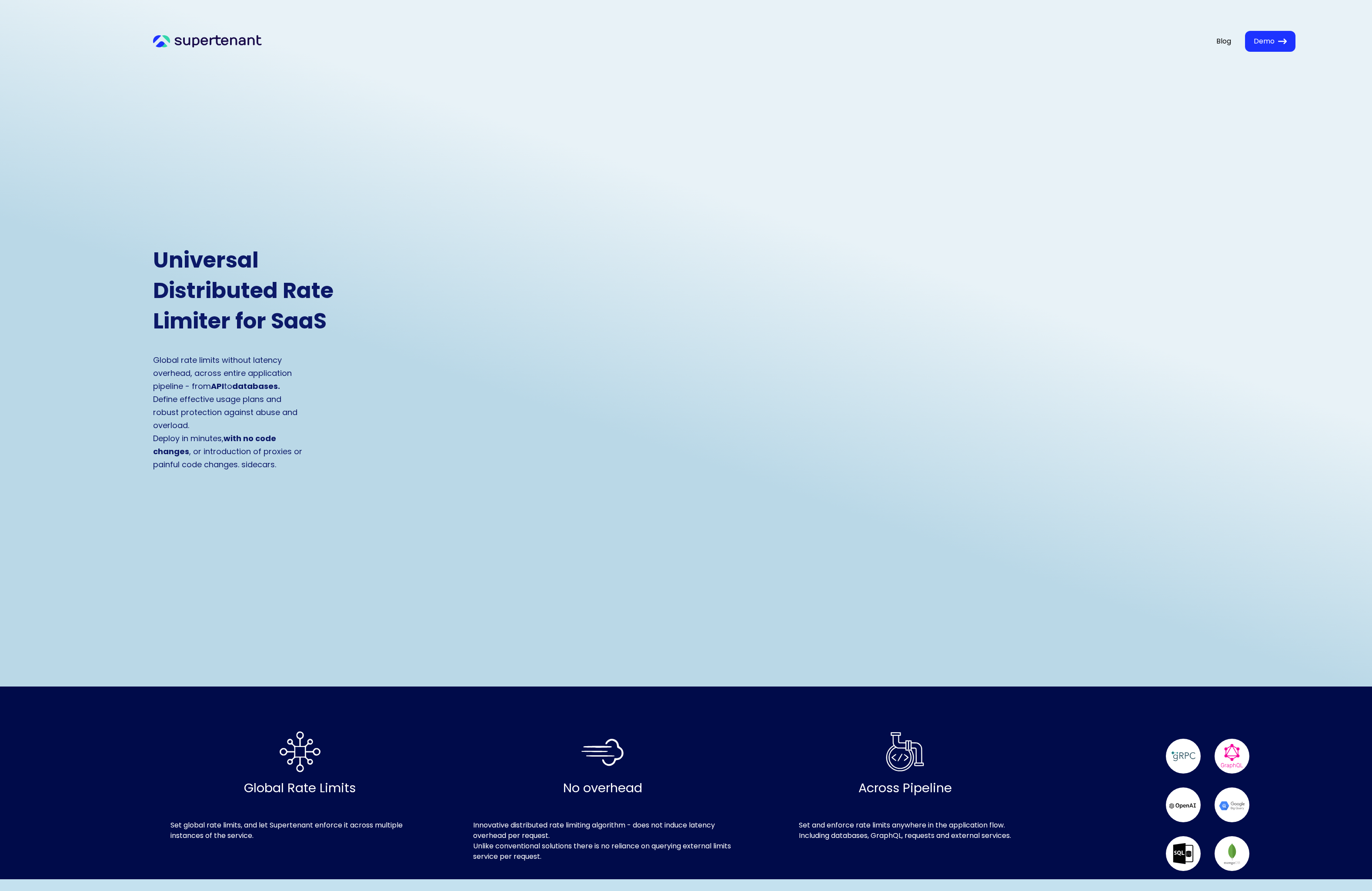
click at [223, 40] on icon at bounding box center [225, 41] width 7 height 8
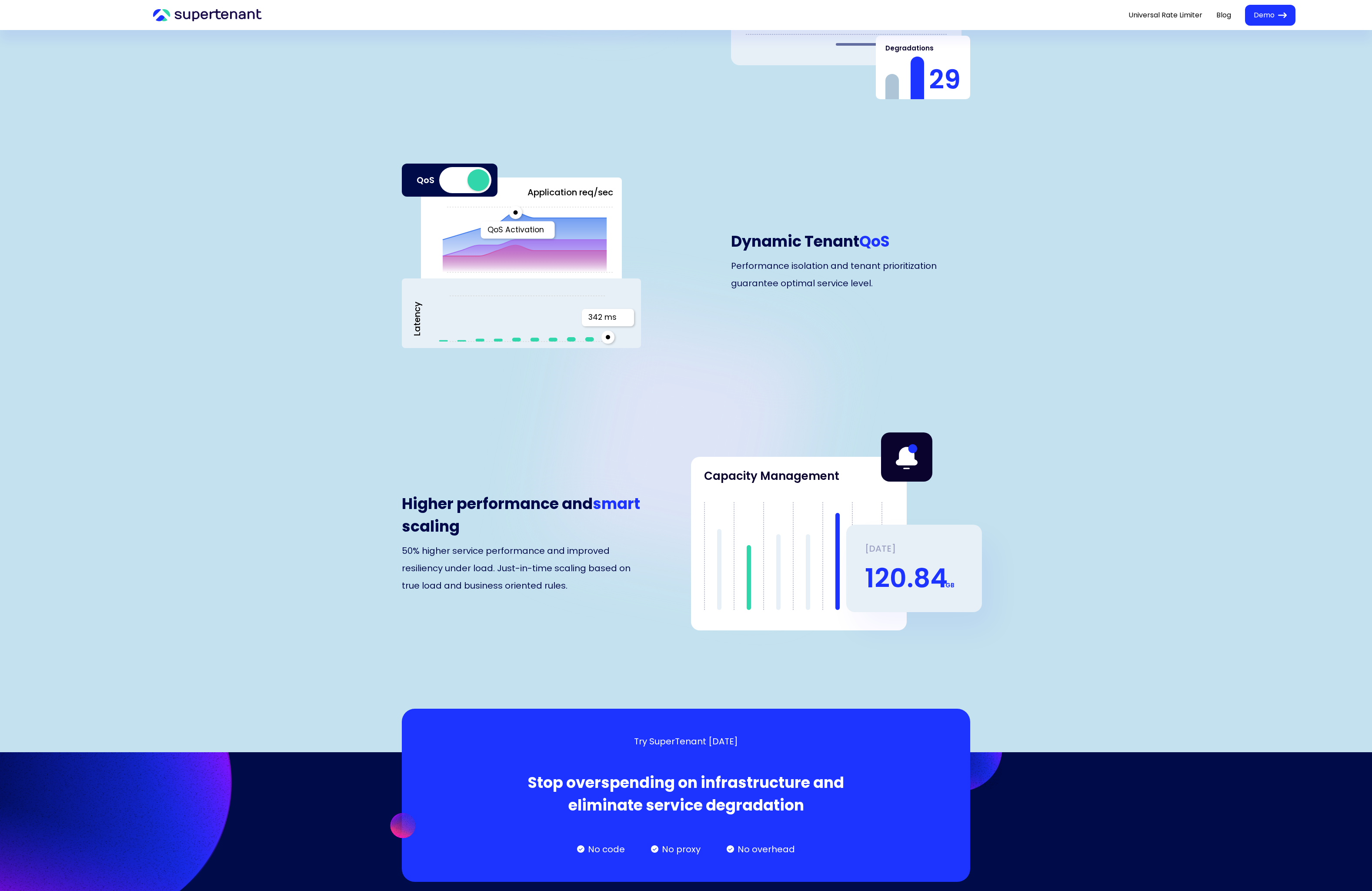
scroll to position [1715, 0]
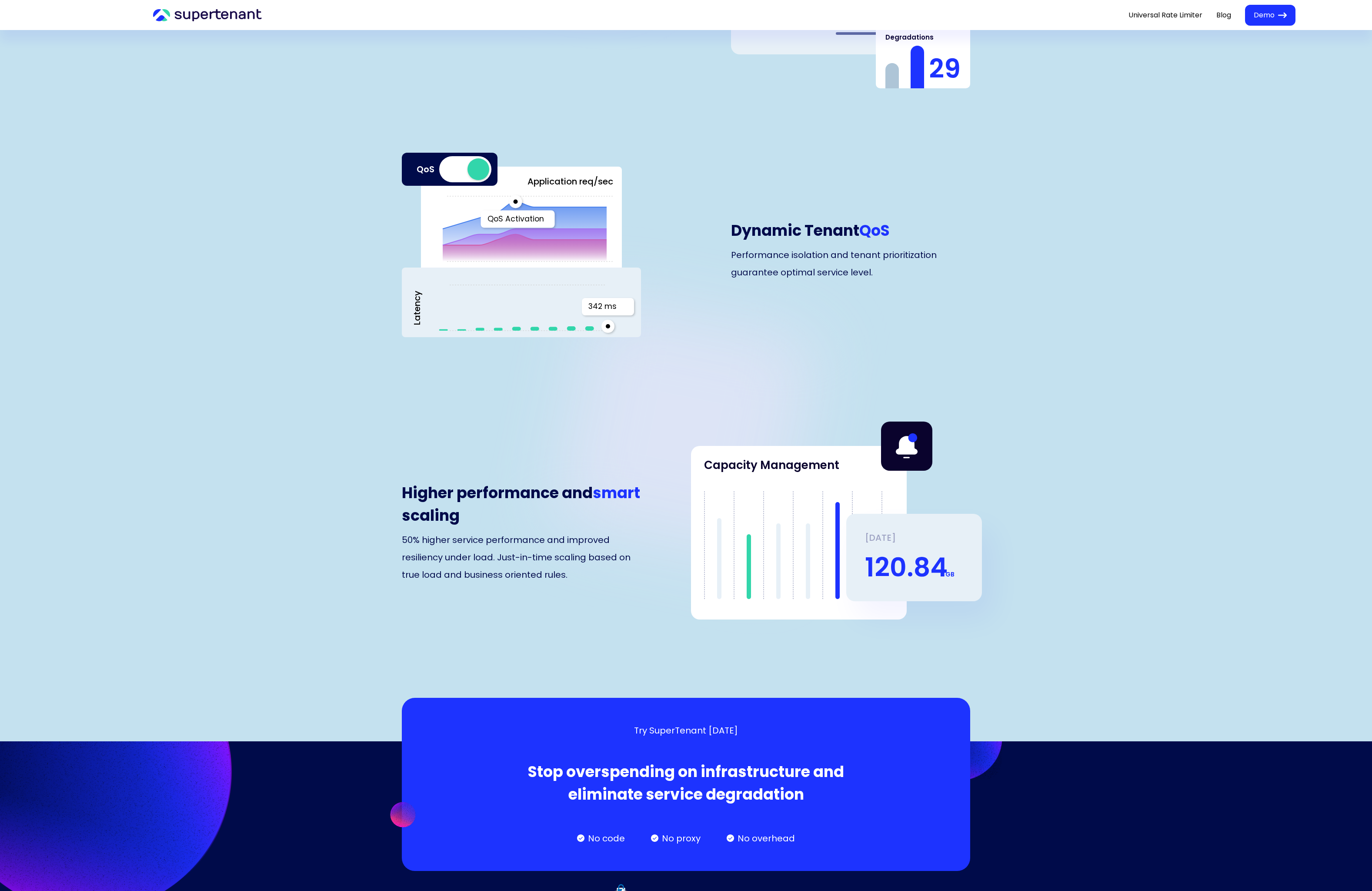
click at [615, 883] on img at bounding box center [620, 906] width 36 height 46
click at [613, 883] on img at bounding box center [620, 906] width 36 height 46
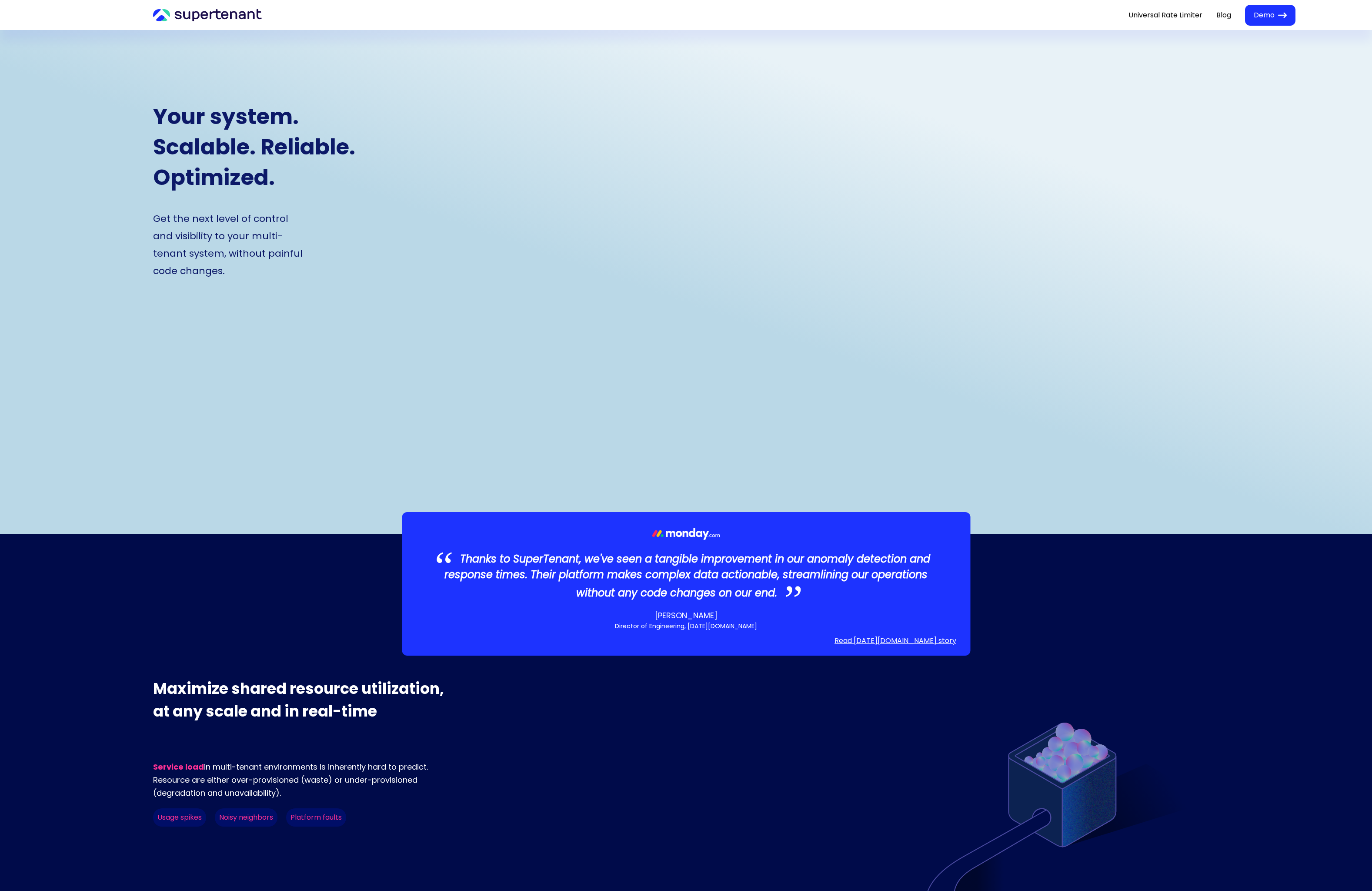
scroll to position [0, 0]
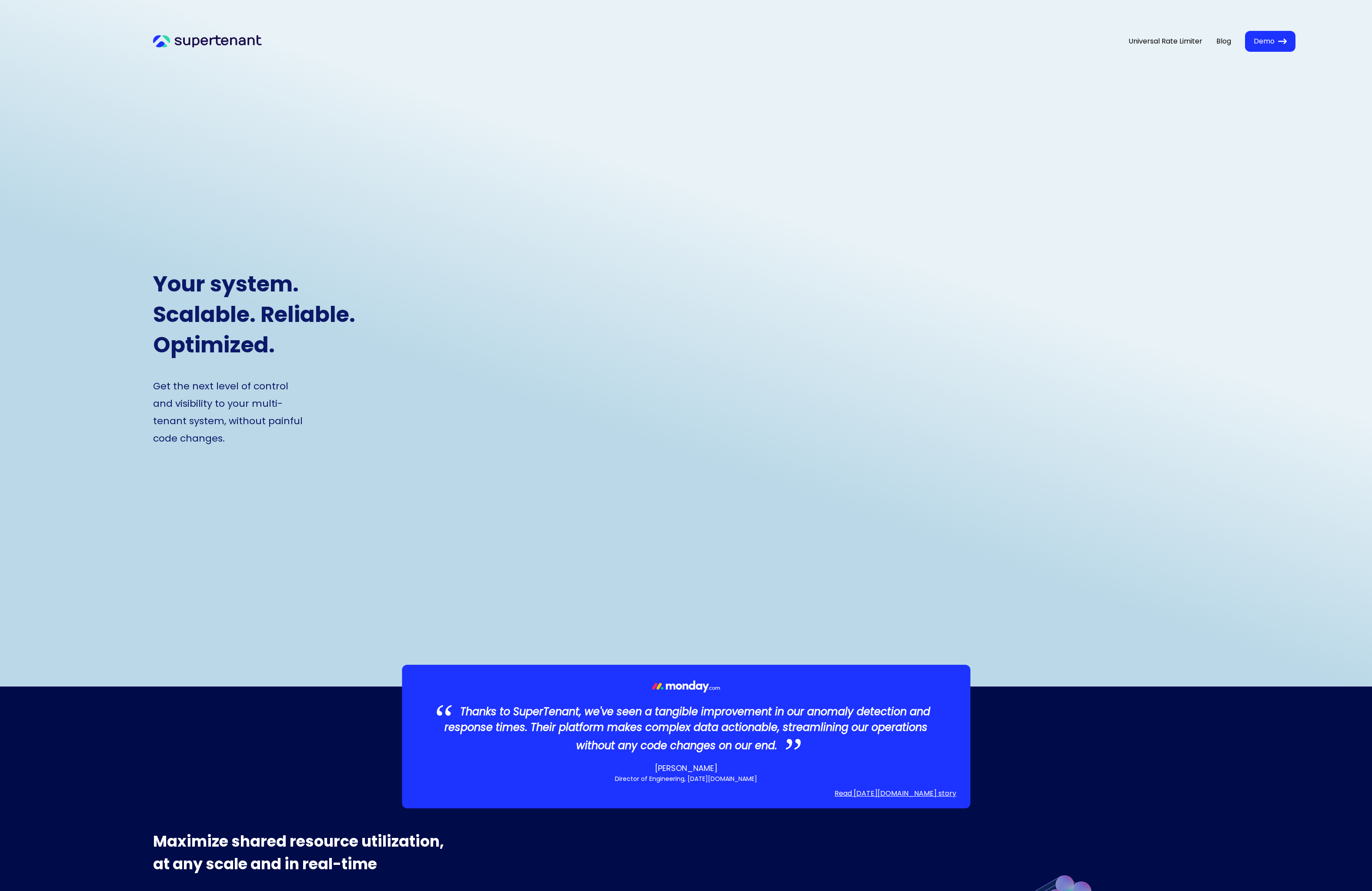
click at [890, 788] on link "Read [DATE][DOMAIN_NAME] story" at bounding box center [895, 793] width 122 height 11
